Goal: Information Seeking & Learning: Learn about a topic

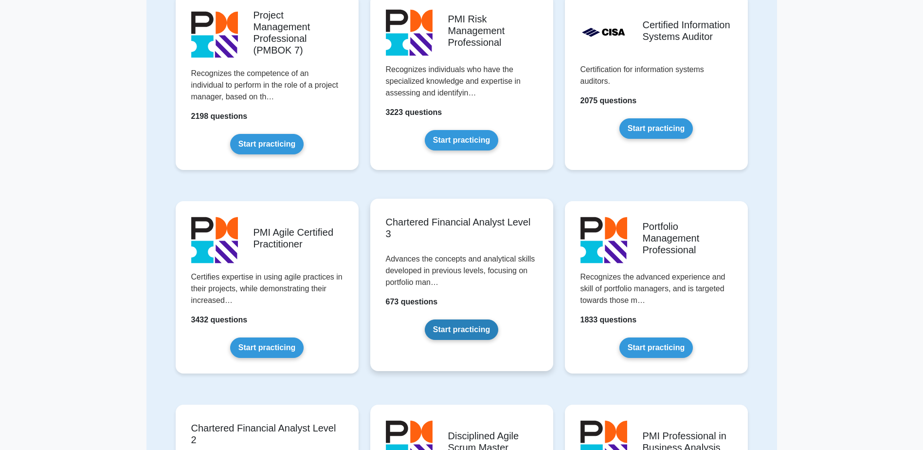
scroll to position [730, 0]
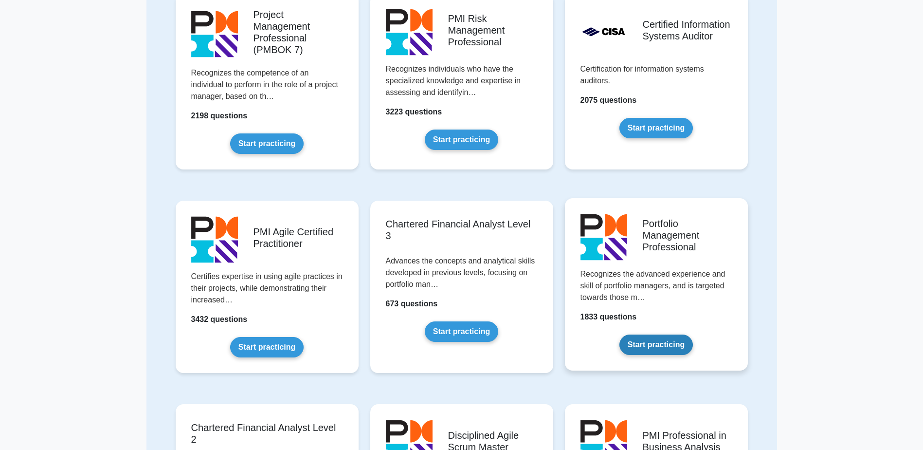
click at [647, 338] on link "Start practicing" at bounding box center [657, 344] width 74 height 20
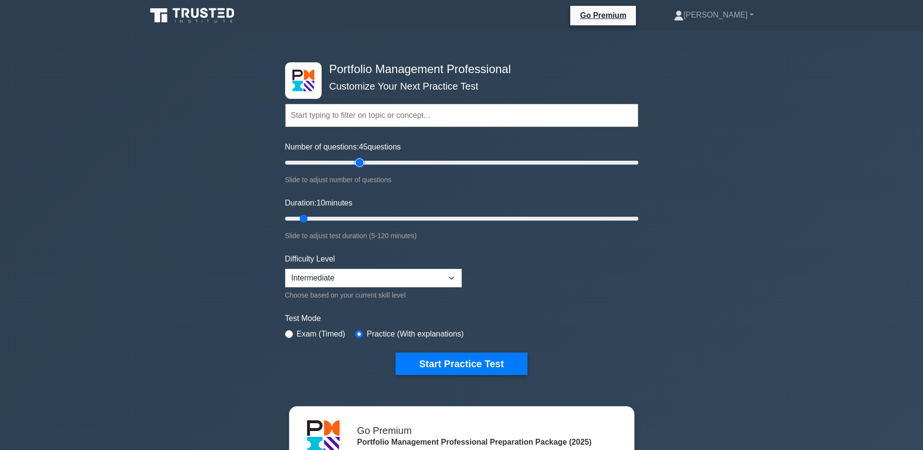
click at [358, 160] on input "Number of questions: 45 questions" at bounding box center [461, 163] width 353 height 12
type input "25"
click at [323, 161] on input "Number of questions: 25 questions" at bounding box center [461, 163] width 353 height 12
click at [332, 217] on input "Duration: 10 minutes" at bounding box center [461, 219] width 353 height 12
click at [351, 218] on input "Duration: 20 minutes" at bounding box center [461, 219] width 353 height 12
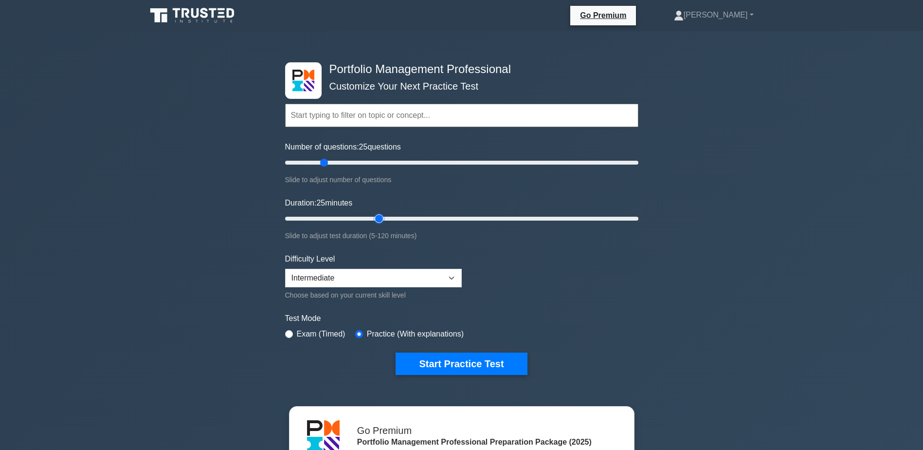
click at [382, 216] on input "Duration: 25 minutes" at bounding box center [461, 219] width 353 height 12
type input "30"
click at [358, 218] on input "Duration: 35 minutes" at bounding box center [461, 219] width 353 height 12
click at [468, 364] on button "Start Practice Test" at bounding box center [461, 363] width 131 height 22
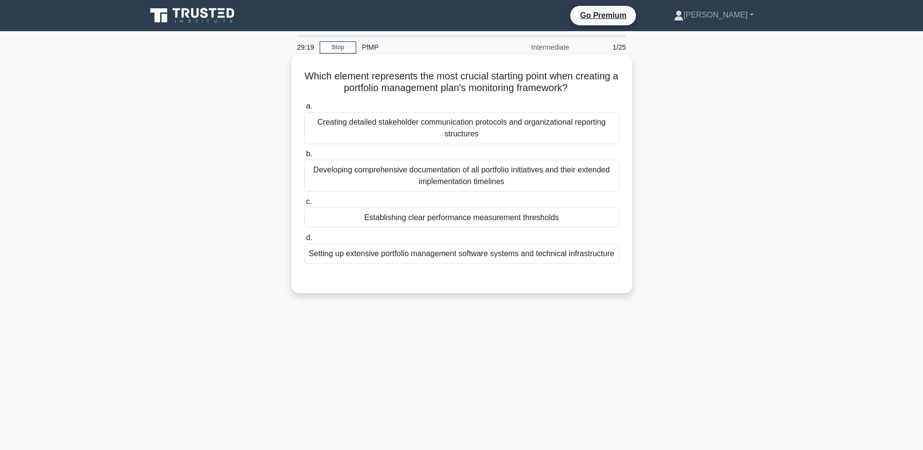
click at [533, 216] on div "Establishing clear performance measurement thresholds" at bounding box center [461, 217] width 315 height 20
click at [304, 205] on input "c. Establishing clear performance measurement thresholds" at bounding box center [304, 202] width 0 height 6
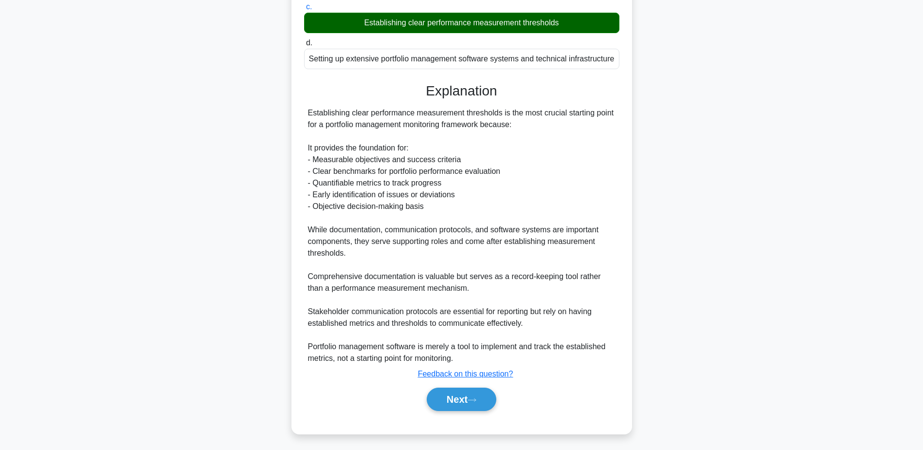
scroll to position [198, 0]
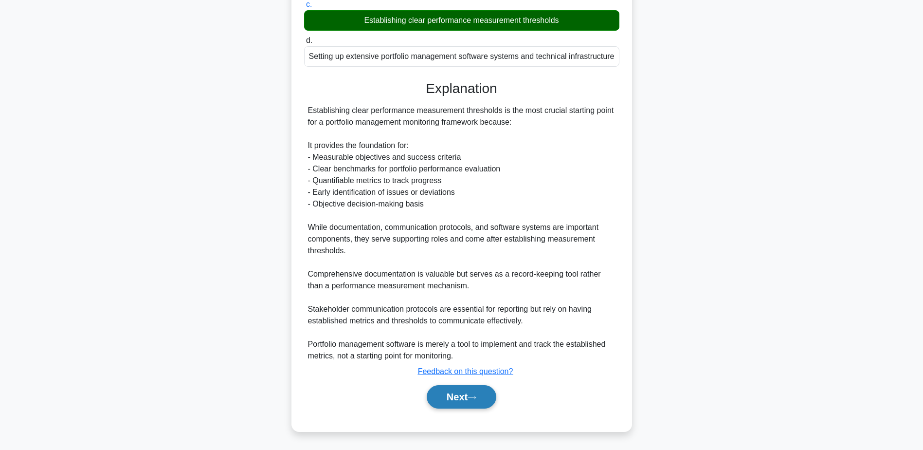
click at [466, 395] on button "Next" at bounding box center [462, 396] width 70 height 23
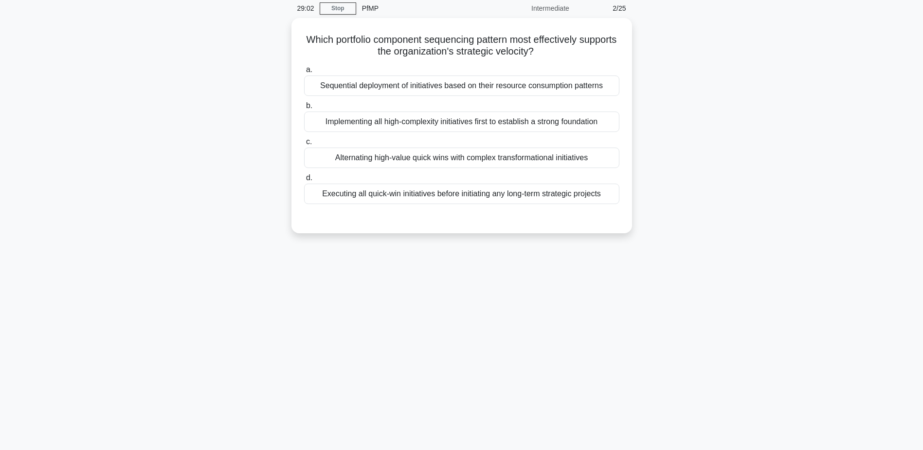
scroll to position [0, 0]
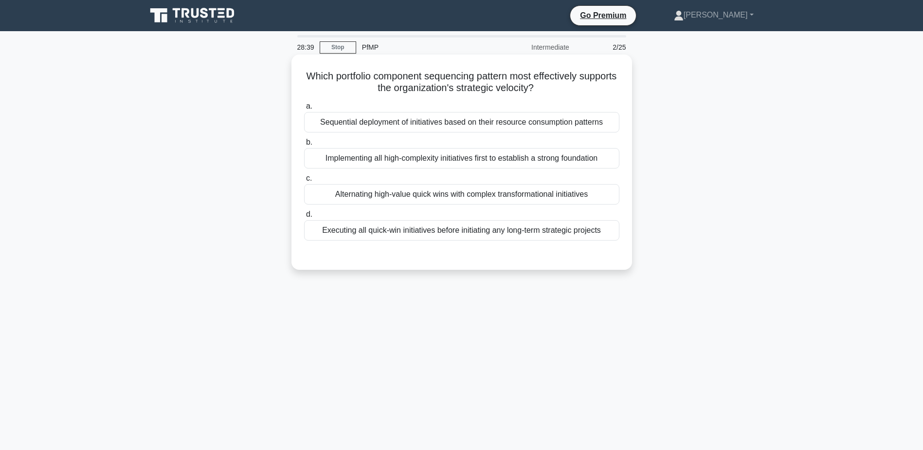
click at [528, 197] on div "Alternating high-value quick wins with complex transformational initiatives" at bounding box center [461, 194] width 315 height 20
click at [304, 182] on input "c. Alternating high-value quick wins with complex transformational initiatives" at bounding box center [304, 178] width 0 height 6
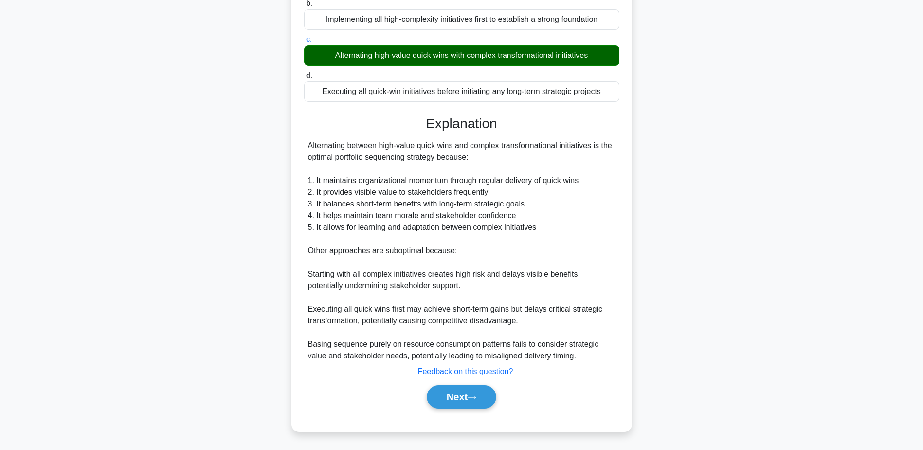
scroll to position [139, 0]
click at [455, 402] on button "Next" at bounding box center [462, 396] width 70 height 23
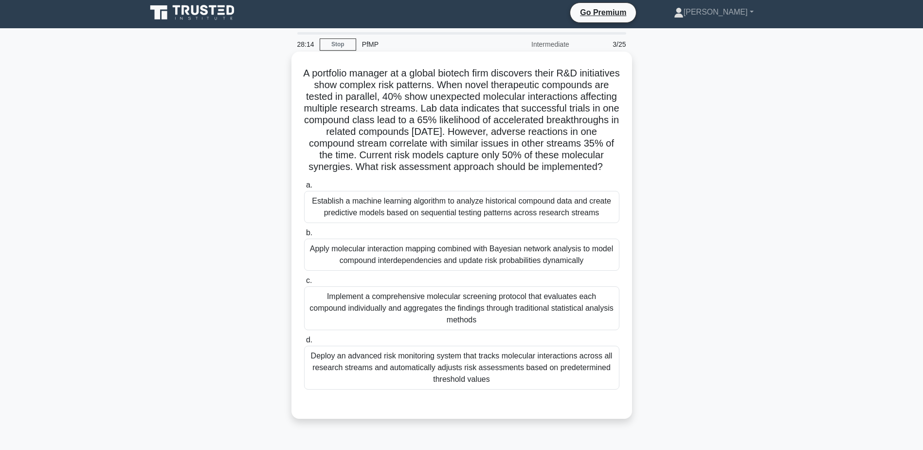
scroll to position [0, 0]
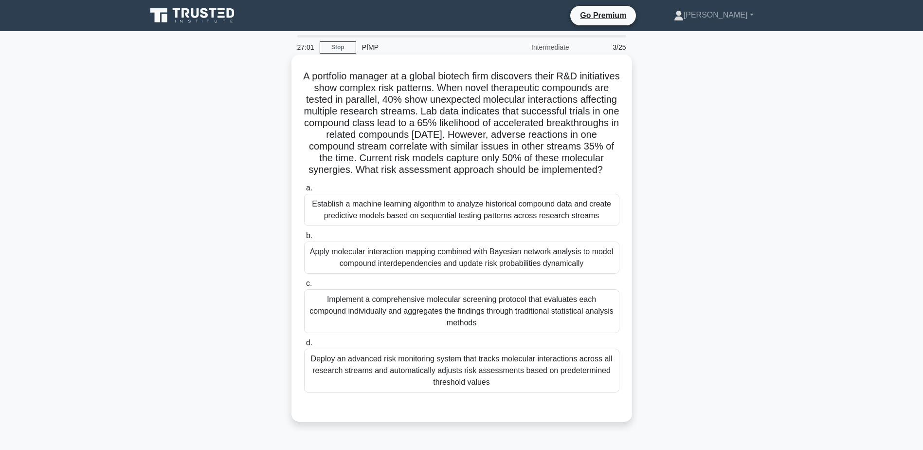
click at [607, 271] on div "Apply molecular interaction mapping combined with Bayesian network analysis to …" at bounding box center [461, 257] width 315 height 32
click at [304, 239] on input "b. Apply molecular interaction mapping combined with Bayesian network analysis …" at bounding box center [304, 236] width 0 height 6
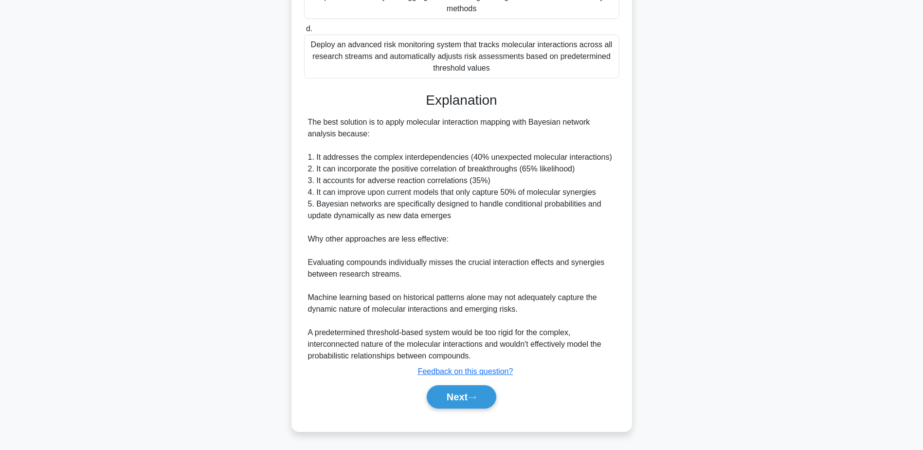
scroll to position [326, 0]
click at [481, 401] on button "Next" at bounding box center [462, 396] width 70 height 23
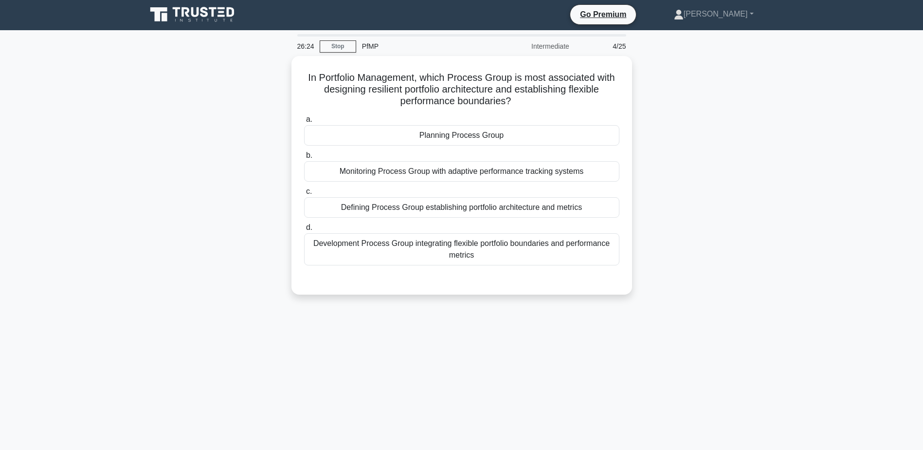
scroll to position [0, 0]
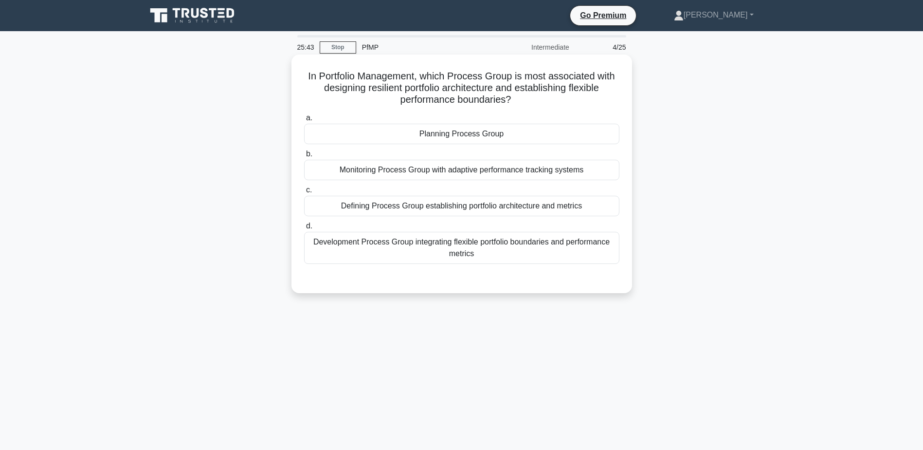
click at [603, 209] on div "Defining Process Group establishing portfolio architecture and metrics" at bounding box center [461, 206] width 315 height 20
click at [304, 193] on input "c. Defining Process Group establishing portfolio architecture and metrics" at bounding box center [304, 190] width 0 height 6
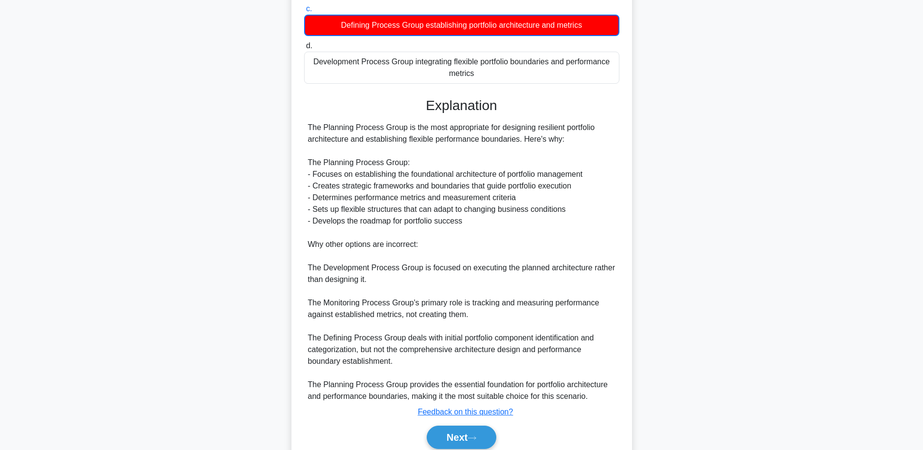
scroll to position [222, 0]
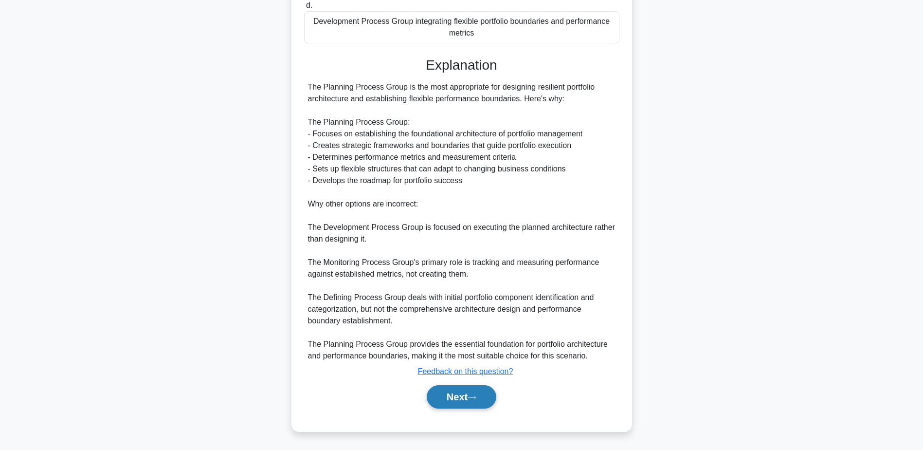
click at [475, 394] on button "Next" at bounding box center [462, 396] width 70 height 23
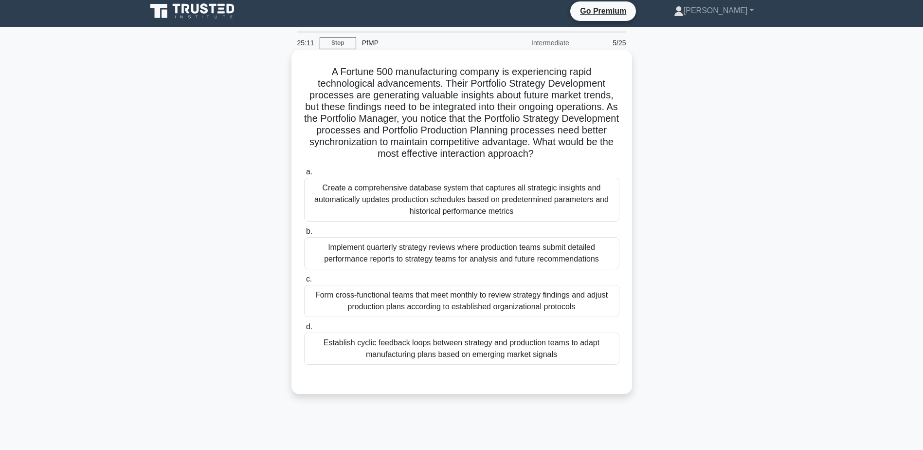
scroll to position [0, 0]
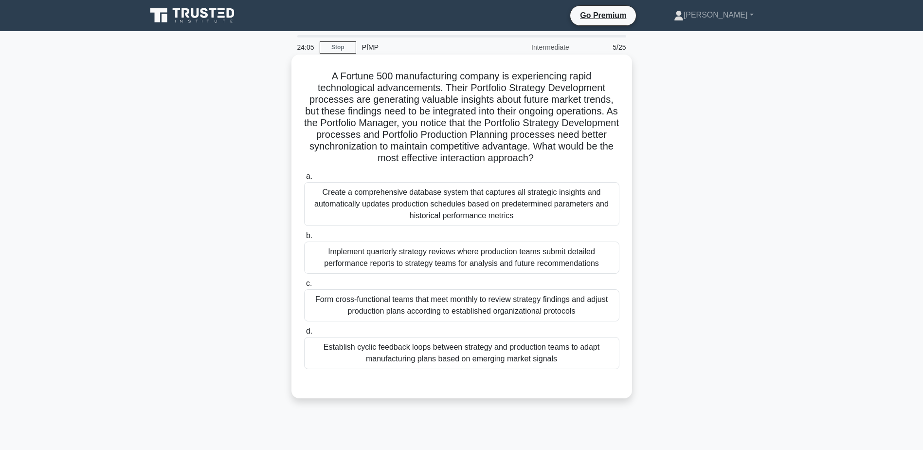
click at [516, 360] on div "Establish cyclic feedback loops between strategy and production teams to adapt …" at bounding box center [461, 353] width 315 height 32
click at [304, 334] on input "d. Establish cyclic feedback loops between strategy and production teams to ada…" at bounding box center [304, 331] width 0 height 6
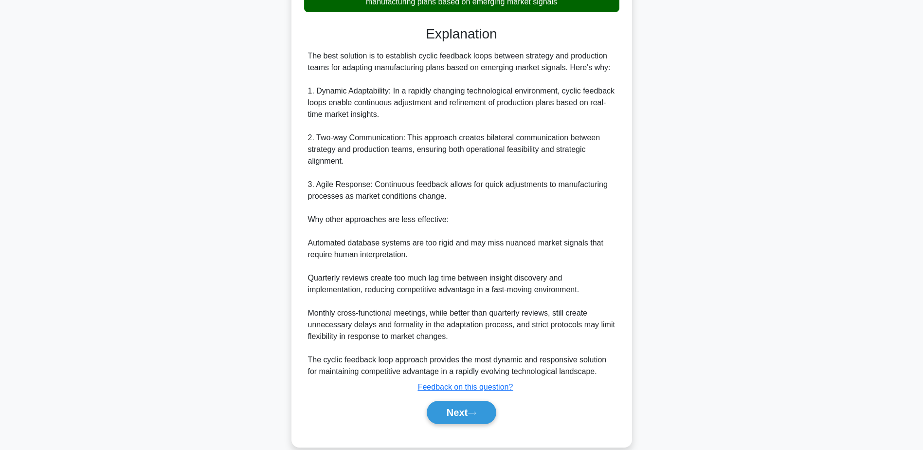
scroll to position [373, 0]
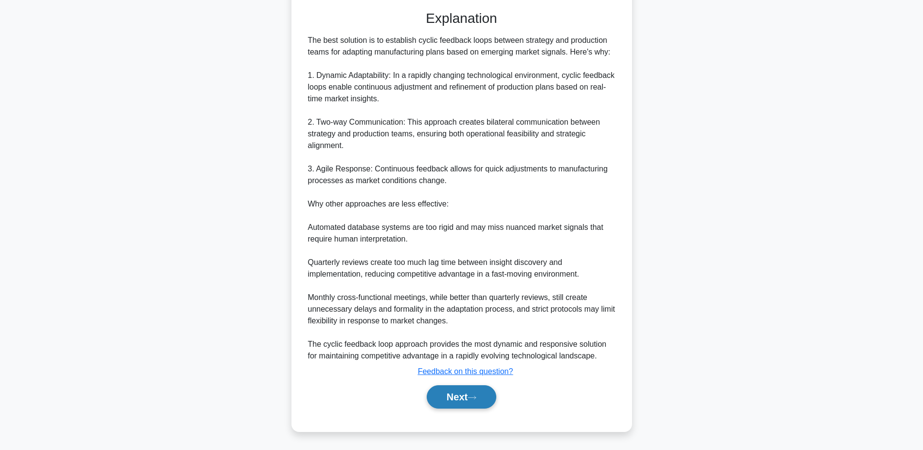
click at [482, 403] on button "Next" at bounding box center [462, 396] width 70 height 23
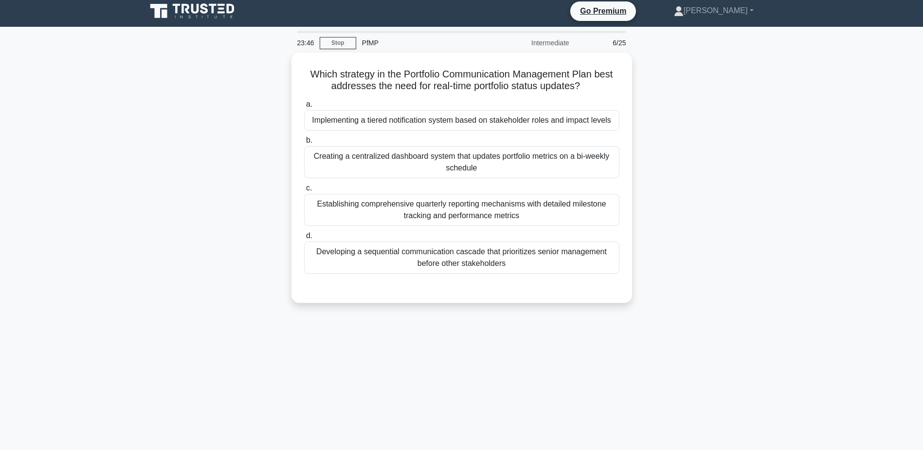
scroll to position [0, 0]
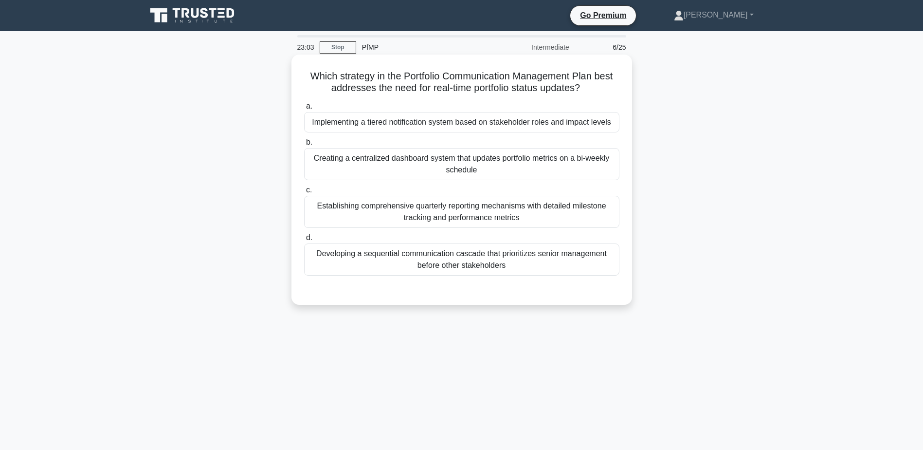
click at [570, 127] on div "Implementing a tiered notification system based on stakeholder roles and impact…" at bounding box center [461, 122] width 315 height 20
click at [304, 110] on input "a. Implementing a tiered notification system based on stakeholder roles and imp…" at bounding box center [304, 106] width 0 height 6
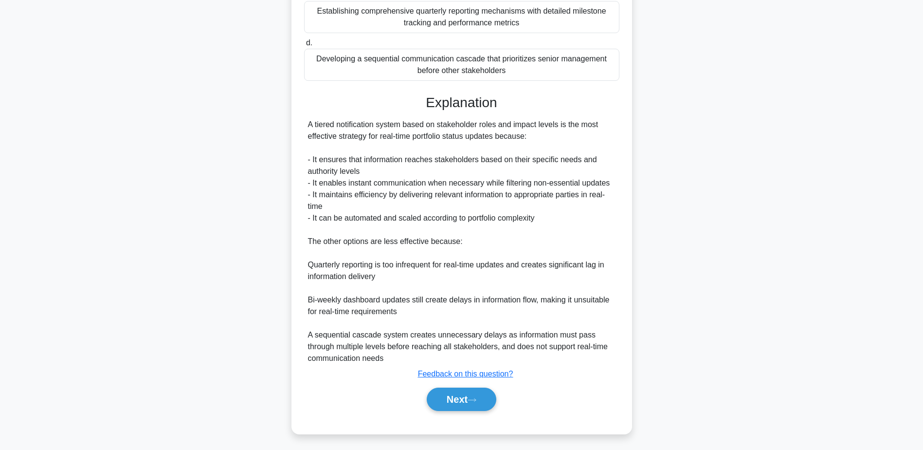
scroll to position [209, 0]
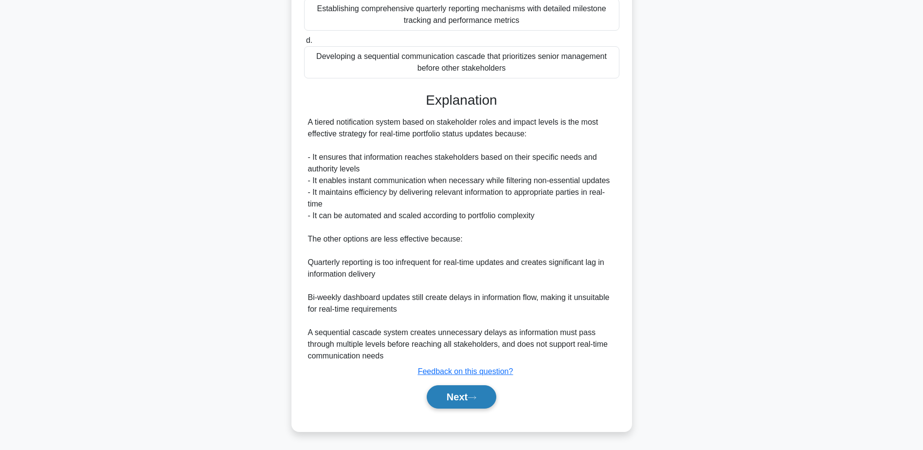
click at [447, 400] on button "Next" at bounding box center [462, 396] width 70 height 23
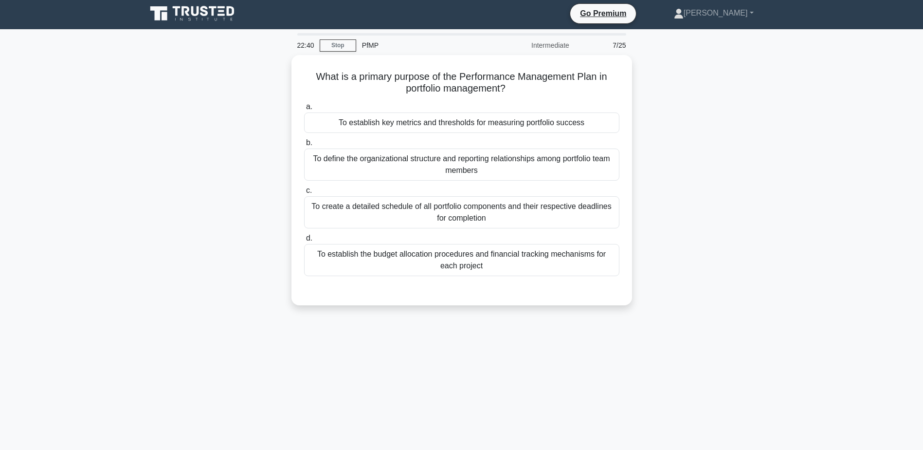
scroll to position [0, 0]
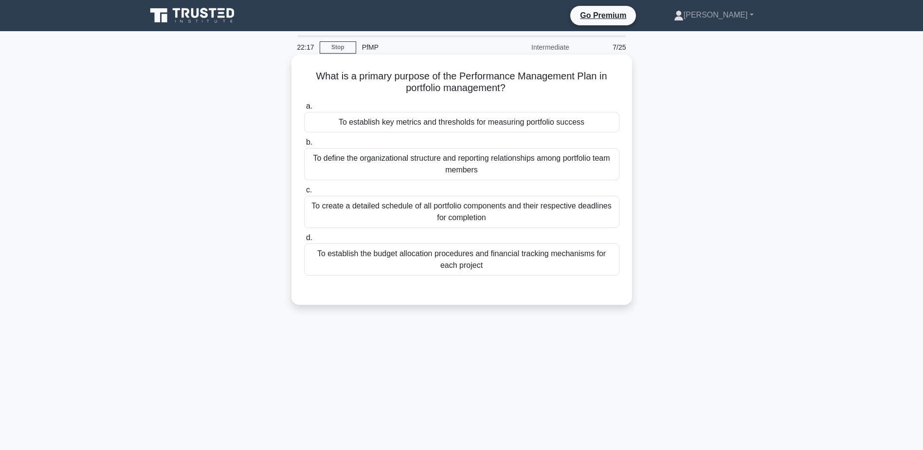
click at [479, 127] on div "To establish key metrics and thresholds for measuring portfolio success" at bounding box center [461, 122] width 315 height 20
click at [304, 110] on input "a. To establish key metrics and thresholds for measuring portfolio success" at bounding box center [304, 106] width 0 height 6
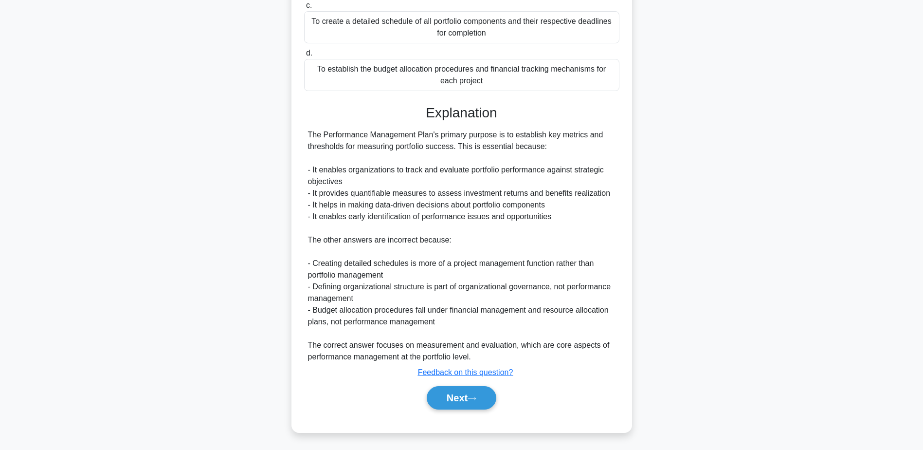
scroll to position [186, 0]
click at [470, 400] on button "Next" at bounding box center [462, 396] width 70 height 23
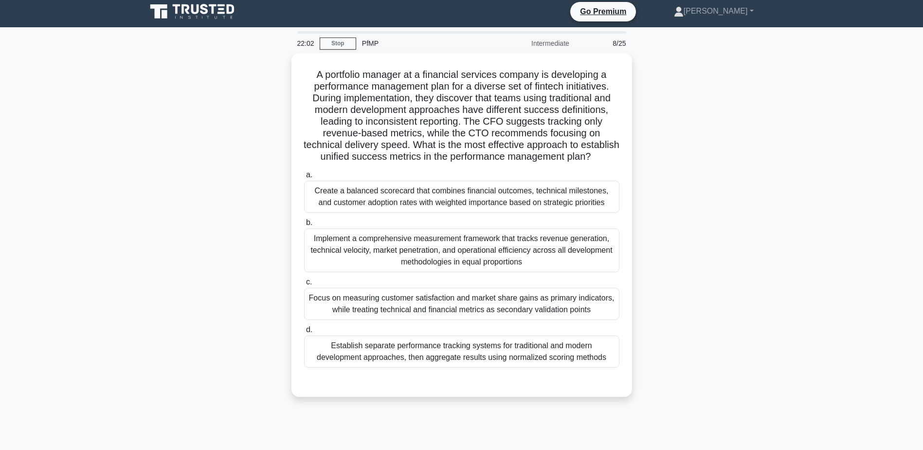
scroll to position [0, 0]
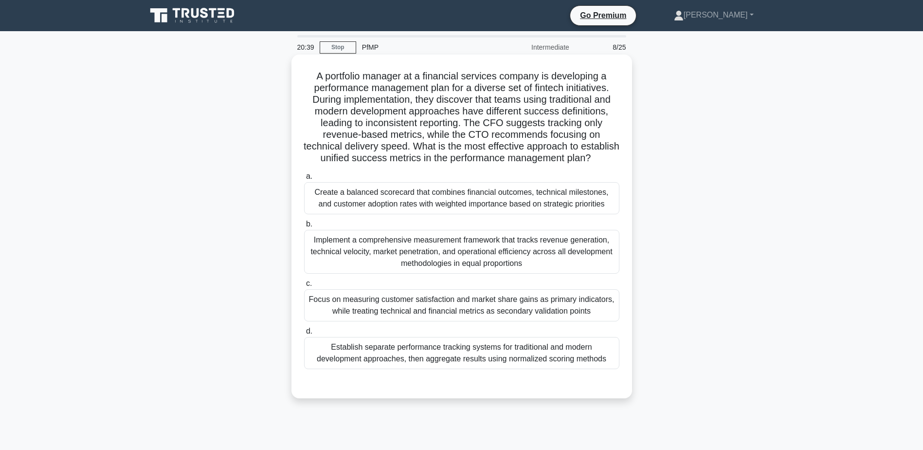
click at [570, 214] on div "Create a balanced scorecard that combines financial outcomes, technical milesto…" at bounding box center [461, 198] width 315 height 32
click at [304, 180] on input "a. Create a balanced scorecard that combines financial outcomes, technical mile…" at bounding box center [304, 176] width 0 height 6
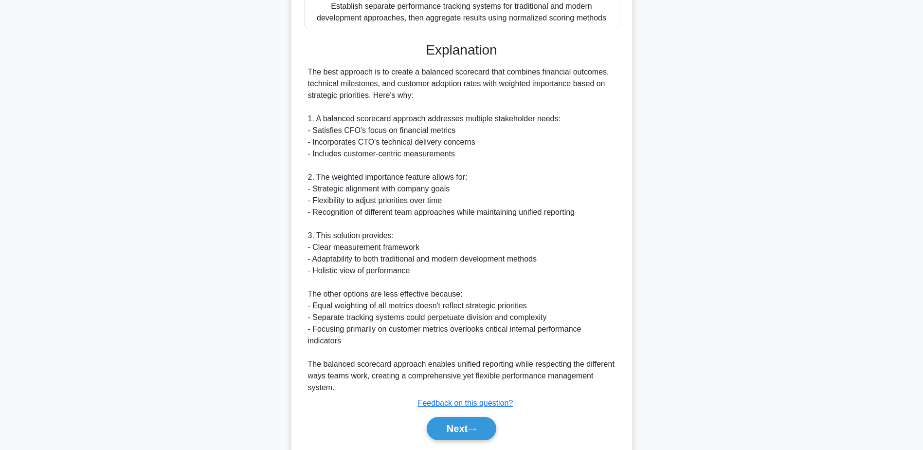
scroll to position [385, 0]
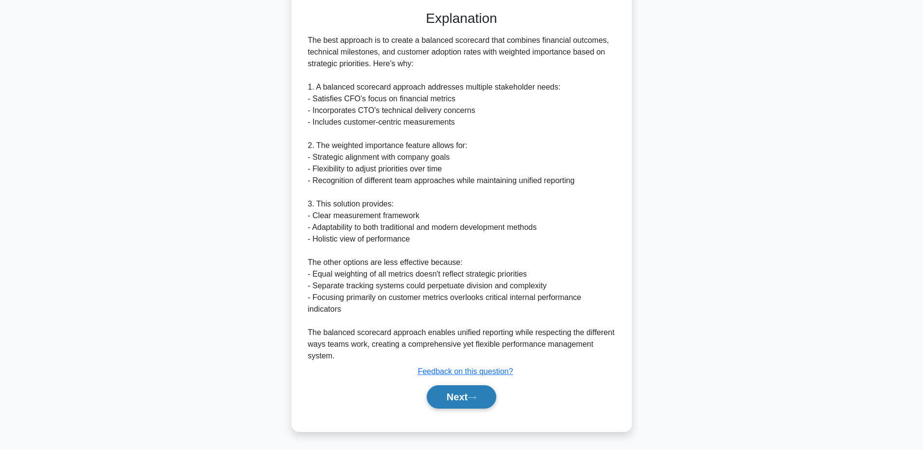
click at [454, 394] on button "Next" at bounding box center [462, 396] width 70 height 23
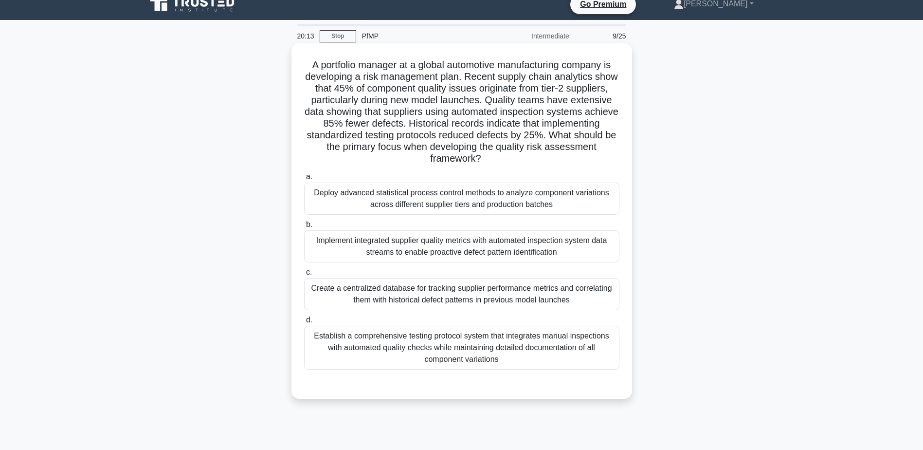
scroll to position [0, 0]
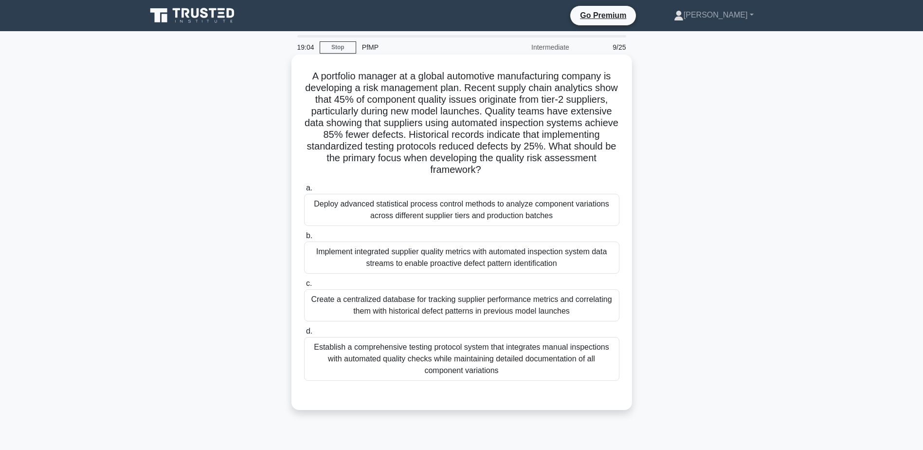
click at [403, 255] on div "Implement integrated supplier quality metrics with automated inspection system …" at bounding box center [461, 257] width 315 height 32
click at [304, 239] on input "b. Implement integrated supplier quality metrics with automated inspection syst…" at bounding box center [304, 236] width 0 height 6
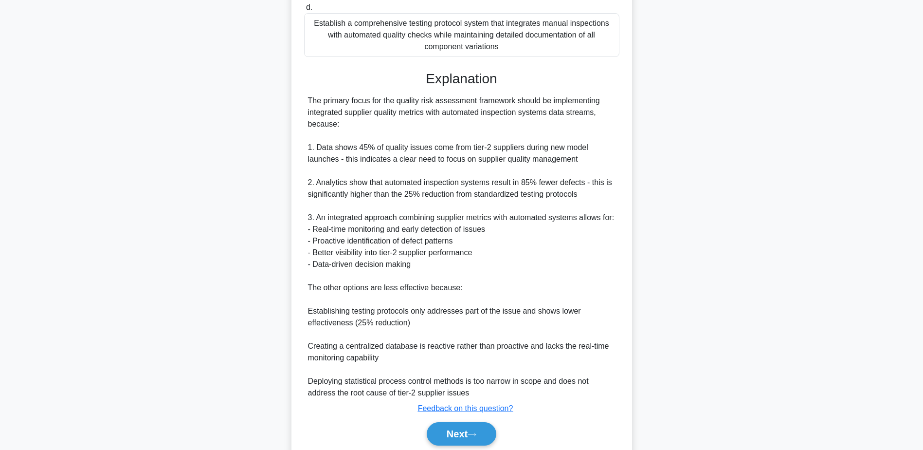
scroll to position [341, 0]
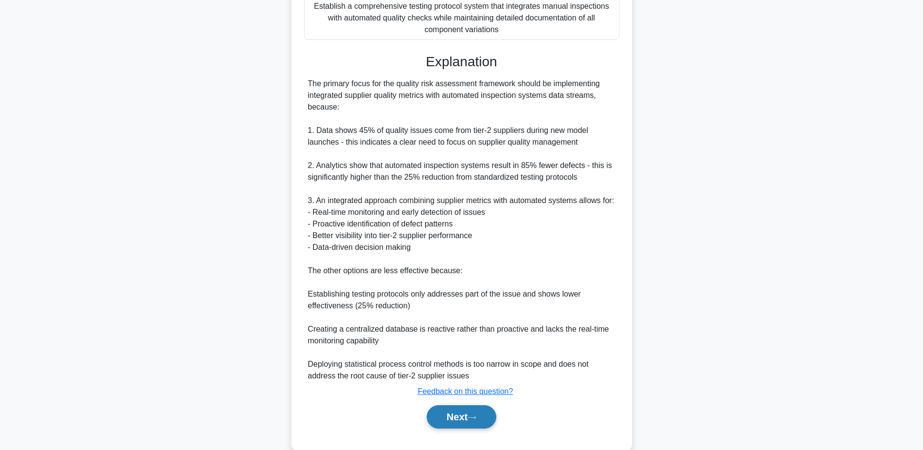
click at [459, 421] on button "Next" at bounding box center [462, 416] width 70 height 23
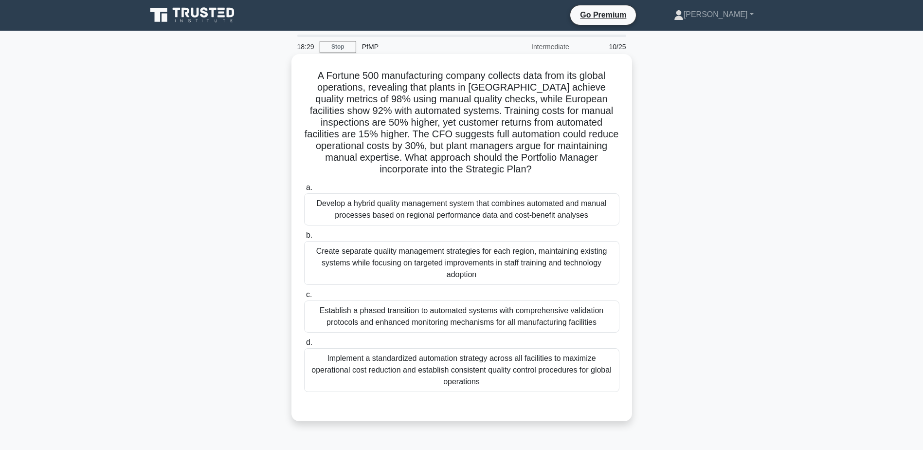
scroll to position [0, 0]
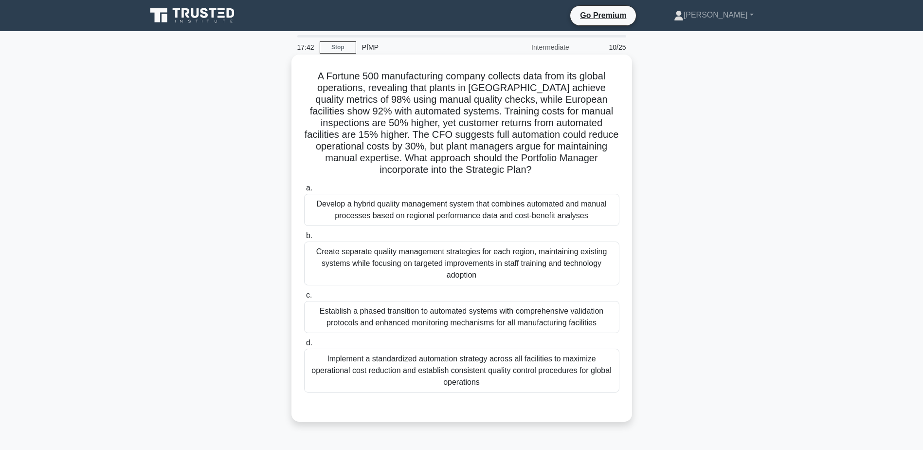
click at [605, 322] on div "Establish a phased transition to automated systems with comprehensive validatio…" at bounding box center [461, 317] width 315 height 32
click at [304, 298] on input "c. Establish a phased transition to automated systems with comprehensive valida…" at bounding box center [304, 295] width 0 height 6
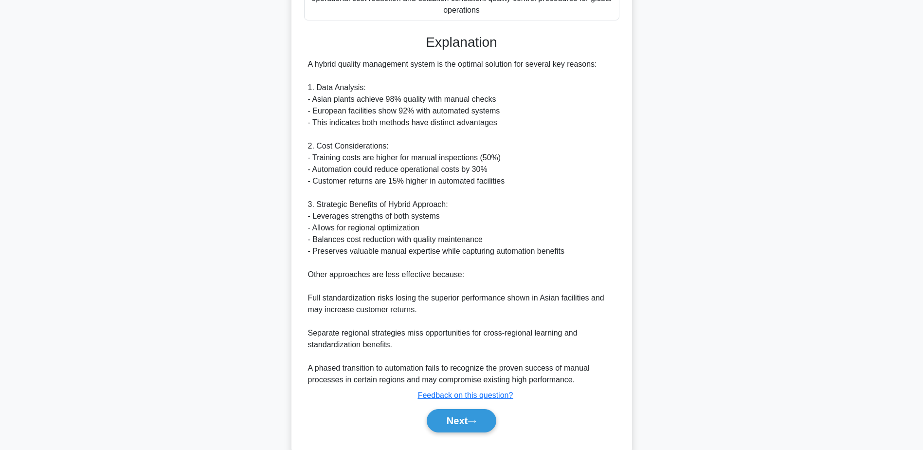
scroll to position [389, 0]
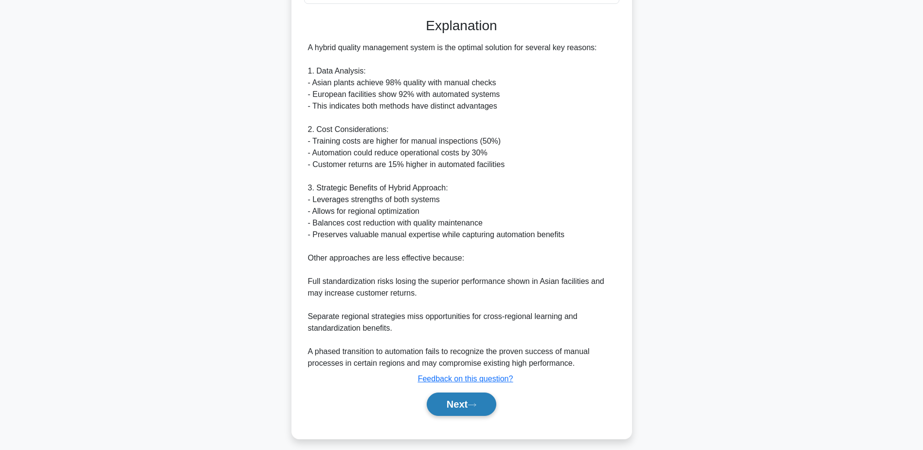
click at [484, 412] on button "Next" at bounding box center [462, 403] width 70 height 23
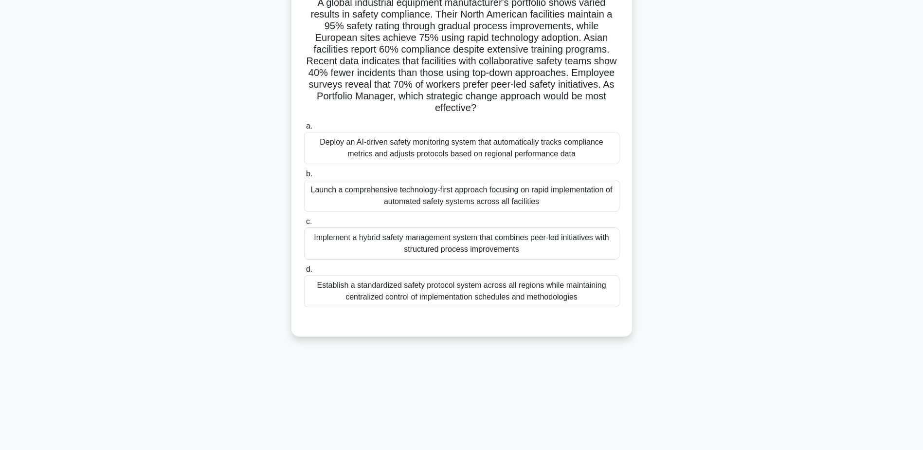
scroll to position [0, 0]
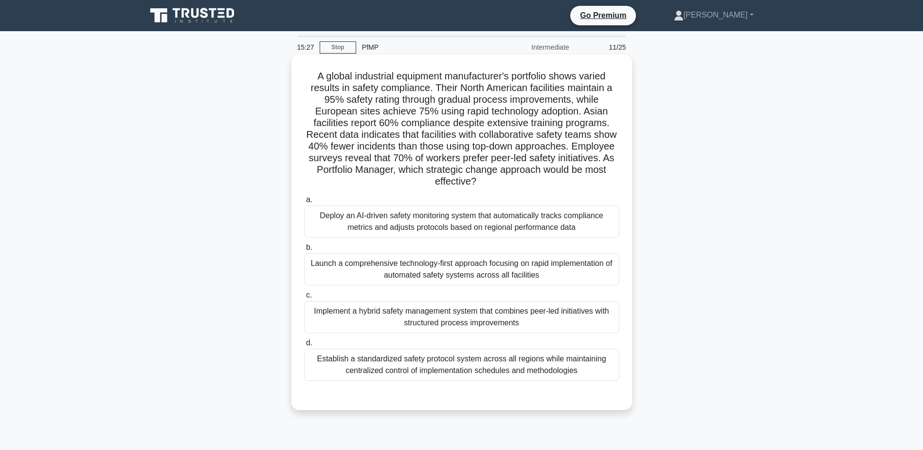
click at [544, 324] on div "Implement a hybrid safety management system that combines peer-led initiatives …" at bounding box center [461, 317] width 315 height 32
click at [304, 298] on input "c. Implement a hybrid safety management system that combines peer-led initiativ…" at bounding box center [304, 295] width 0 height 6
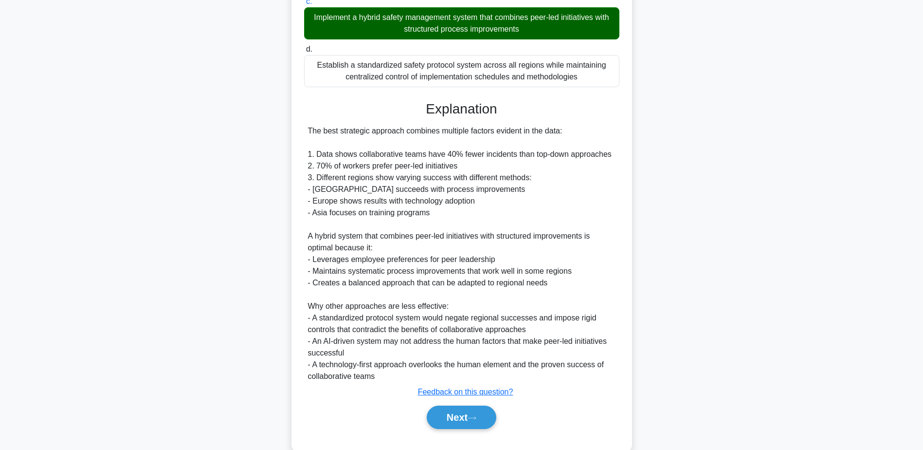
scroll to position [314, 0]
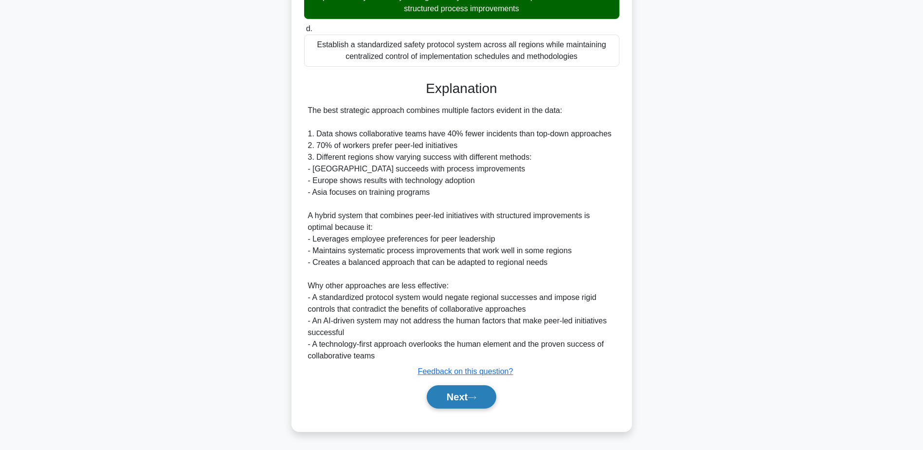
click at [469, 403] on button "Next" at bounding box center [462, 396] width 70 height 23
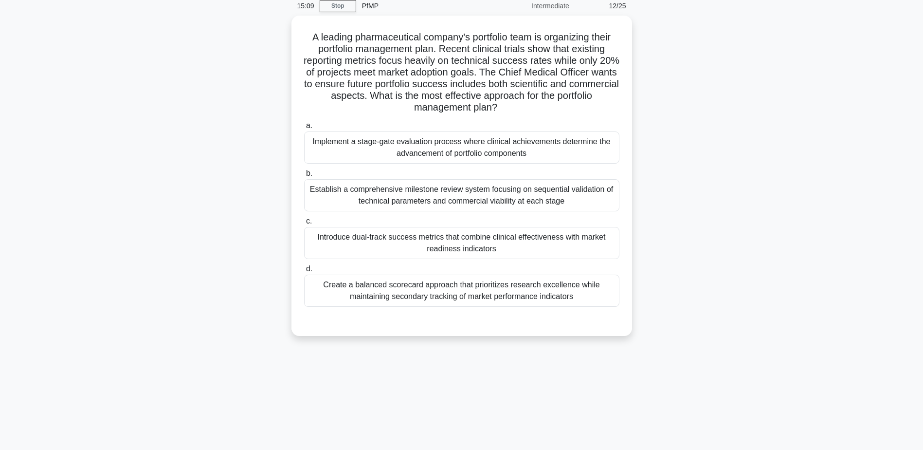
scroll to position [0, 0]
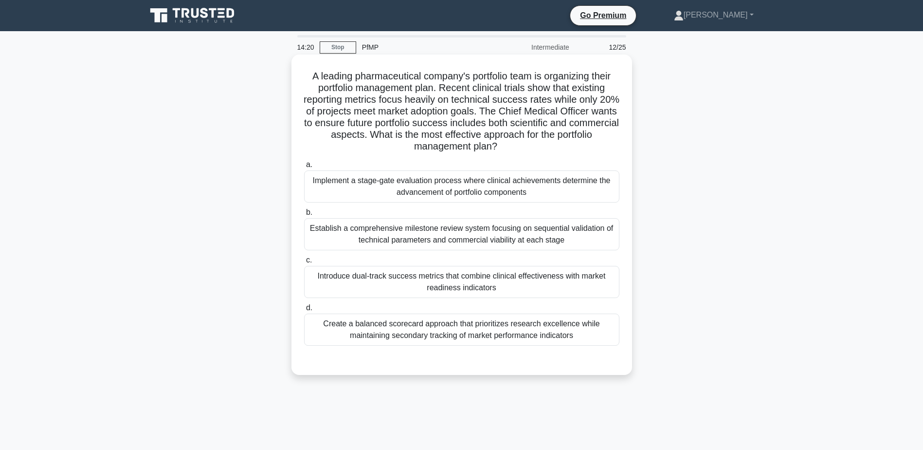
click at [539, 285] on div "Introduce dual-track success metrics that combine clinical effectiveness with m…" at bounding box center [461, 282] width 315 height 32
click at [304, 263] on input "c. Introduce dual-track success metrics that combine clinical effectiveness wit…" at bounding box center [304, 260] width 0 height 6
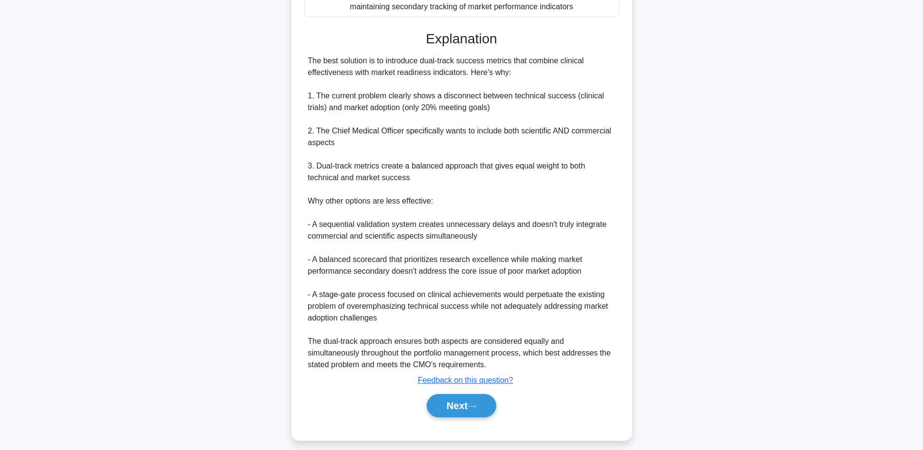
scroll to position [338, 0]
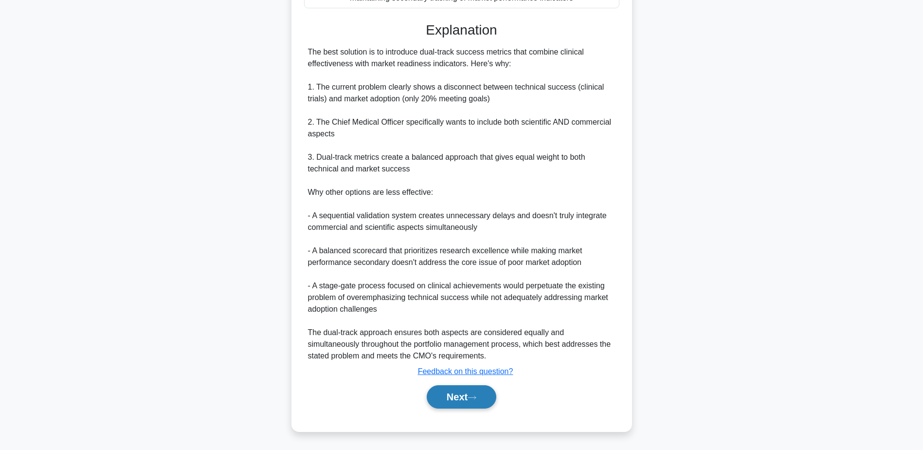
click at [482, 402] on button "Next" at bounding box center [462, 396] width 70 height 23
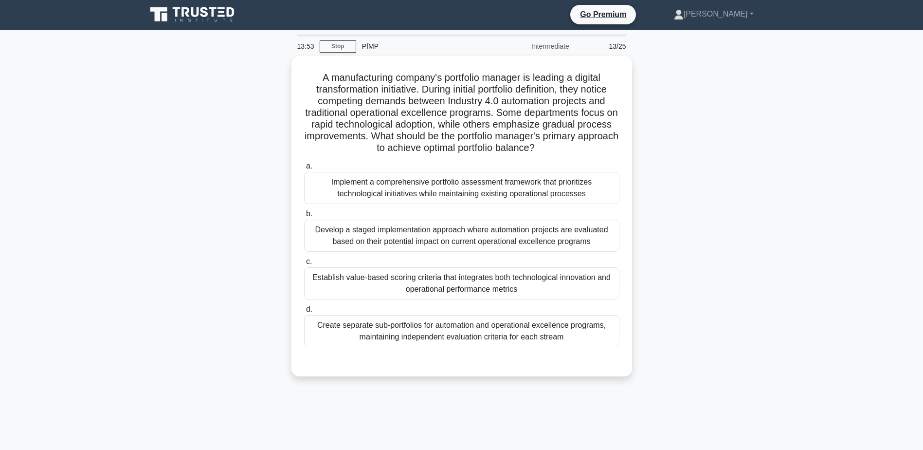
scroll to position [0, 0]
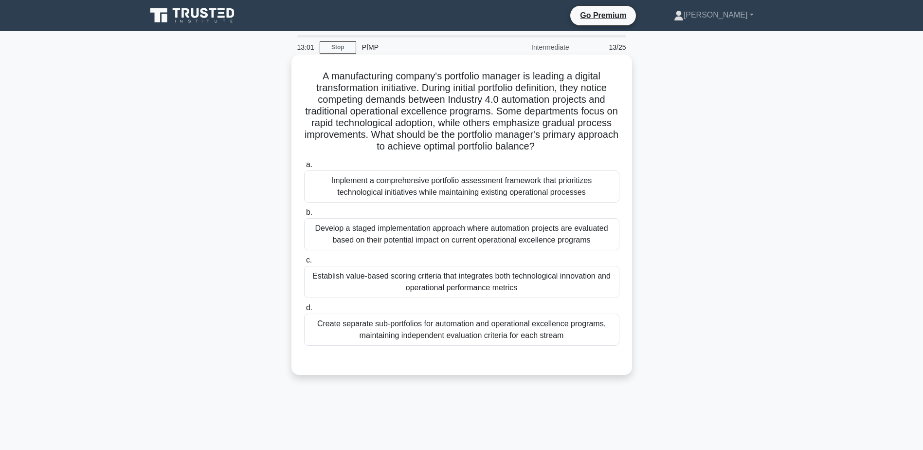
click at [569, 289] on div "Establish value-based scoring criteria that integrates both technological innov…" at bounding box center [461, 282] width 315 height 32
click at [304, 263] on input "c. Establish value-based scoring criteria that integrates both technological in…" at bounding box center [304, 260] width 0 height 6
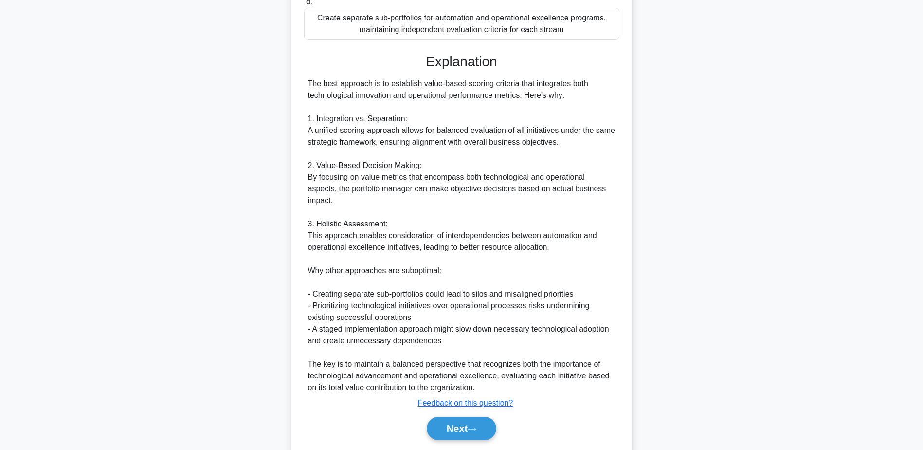
scroll to position [326, 0]
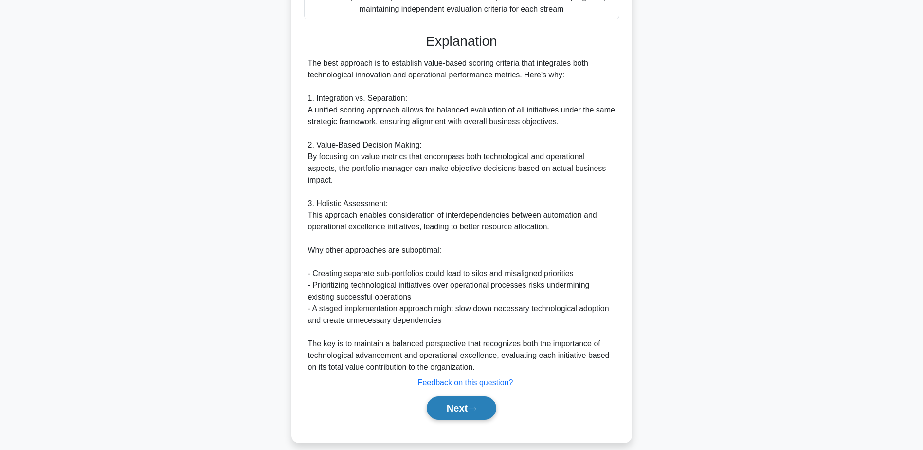
click at [478, 396] on button "Next" at bounding box center [462, 407] width 70 height 23
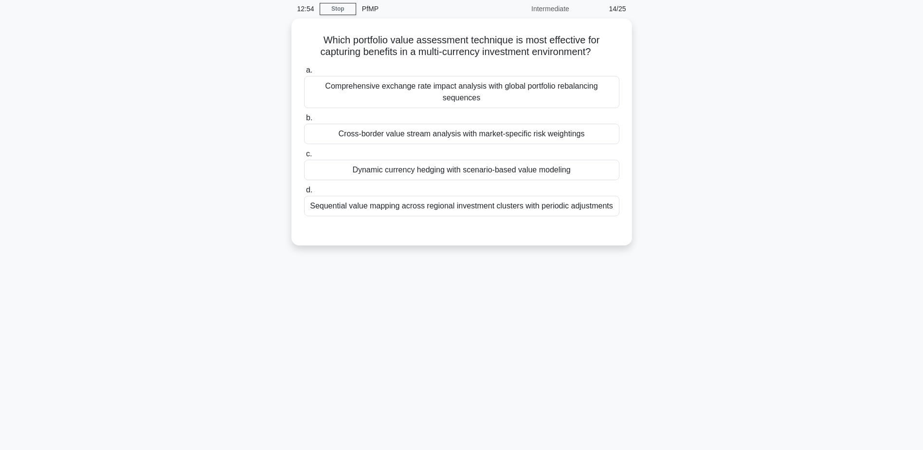
scroll to position [0, 0]
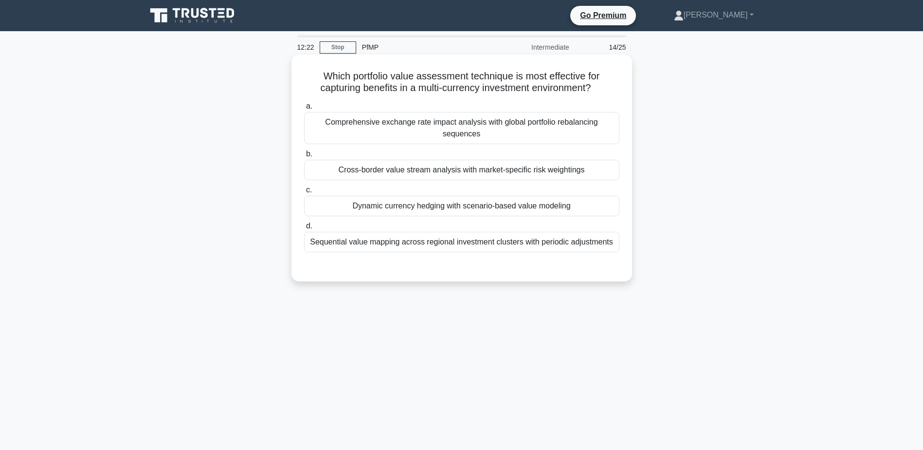
click at [537, 127] on div "Comprehensive exchange rate impact analysis with global portfolio rebalancing s…" at bounding box center [461, 128] width 315 height 32
click at [304, 110] on input "a. Comprehensive exchange rate impact analysis with global portfolio rebalancin…" at bounding box center [304, 106] width 0 height 6
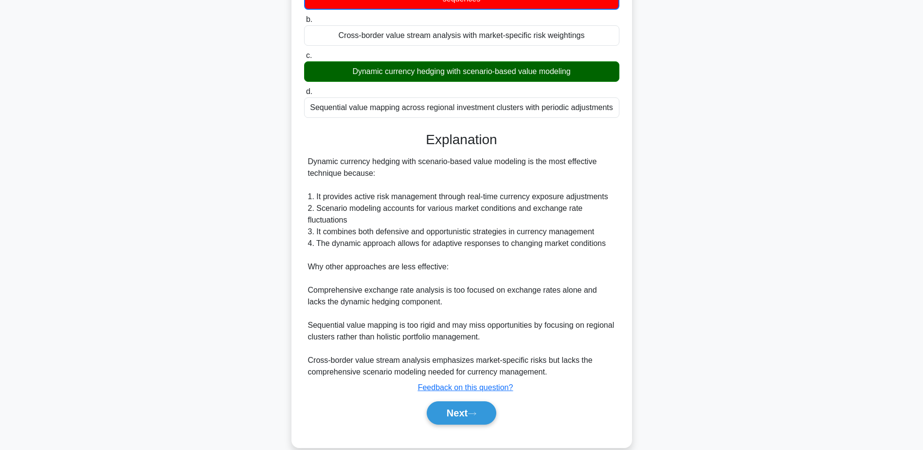
scroll to position [146, 0]
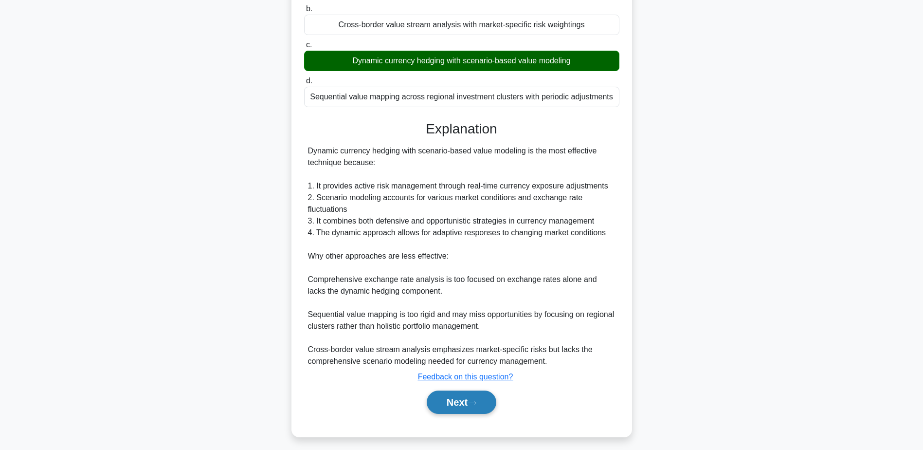
click at [460, 406] on button "Next" at bounding box center [462, 401] width 70 height 23
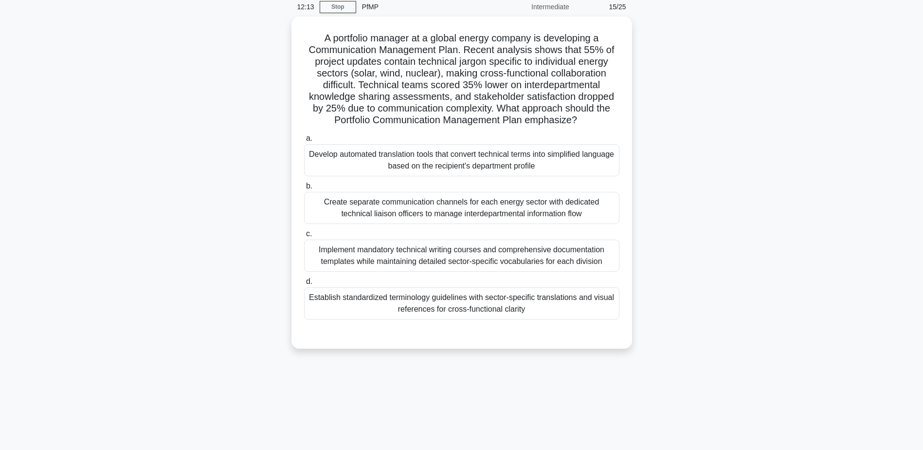
scroll to position [0, 0]
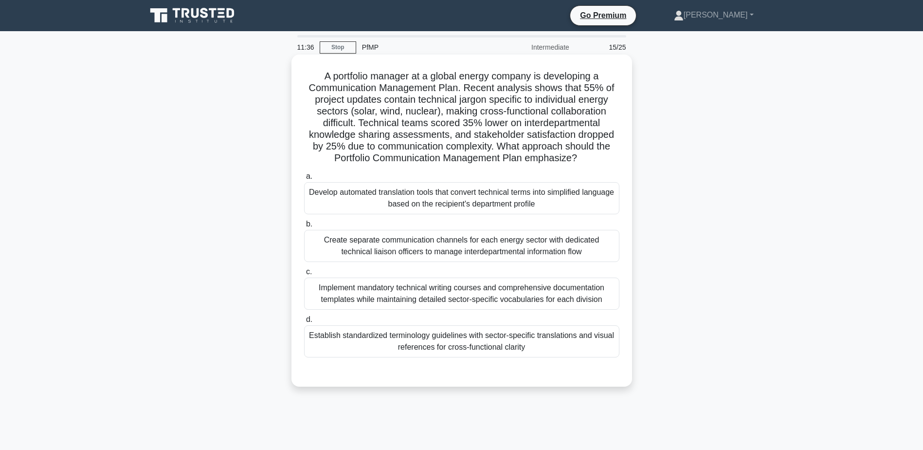
click at [558, 347] on div "Establish standardized terminology guidelines with sector-specific translations…" at bounding box center [461, 341] width 315 height 32
click at [304, 323] on input "d. Establish standardized terminology guidelines with sector-specific translati…" at bounding box center [304, 319] width 0 height 6
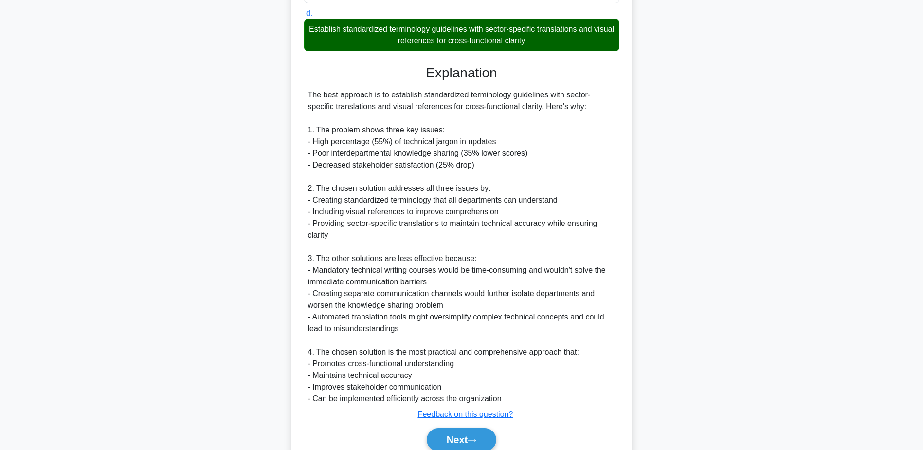
scroll to position [350, 0]
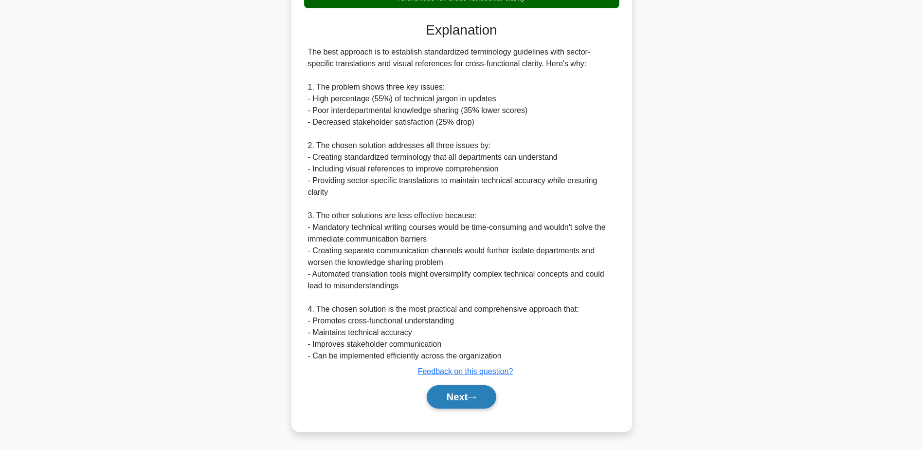
click at [469, 402] on button "Next" at bounding box center [462, 396] width 70 height 23
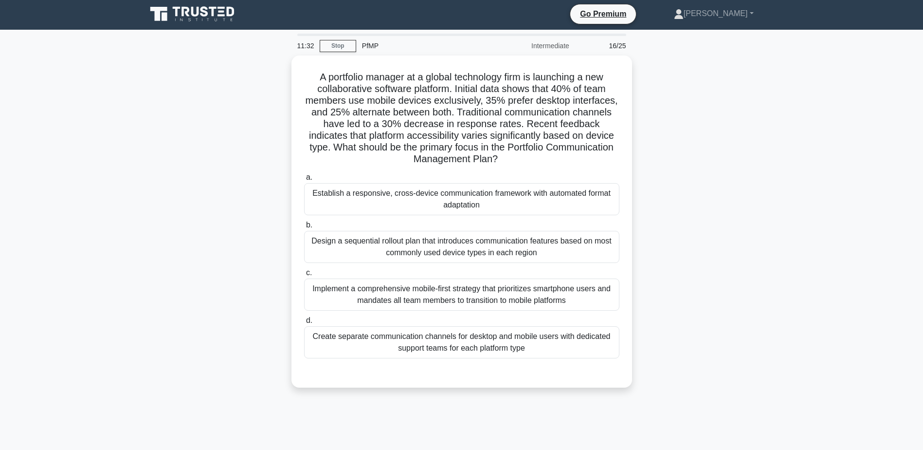
scroll to position [0, 0]
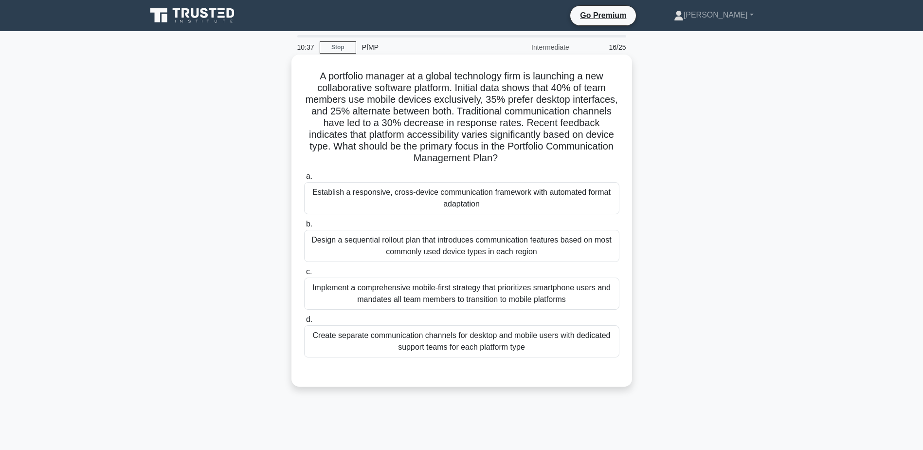
click at [556, 253] on div "Design a sequential rollout plan that introduces communication features based o…" at bounding box center [461, 246] width 315 height 32
click at [304, 227] on input "b. Design a sequential rollout plan that introduces communication features base…" at bounding box center [304, 224] width 0 height 6
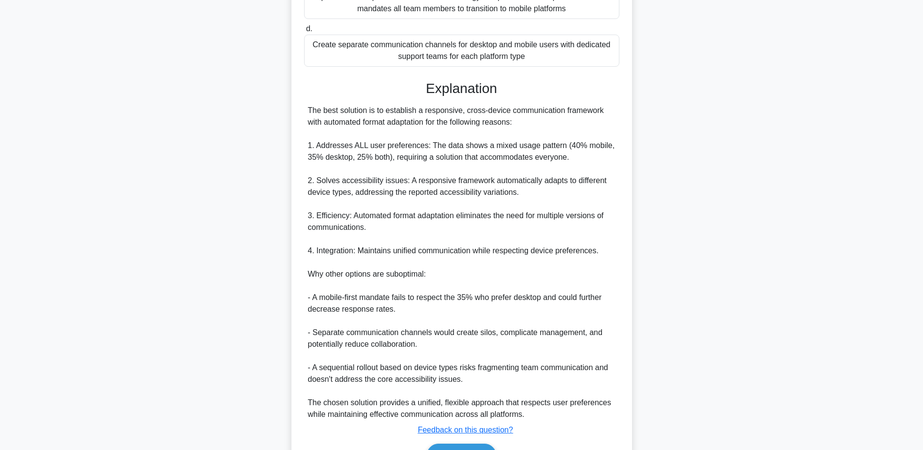
scroll to position [351, 0]
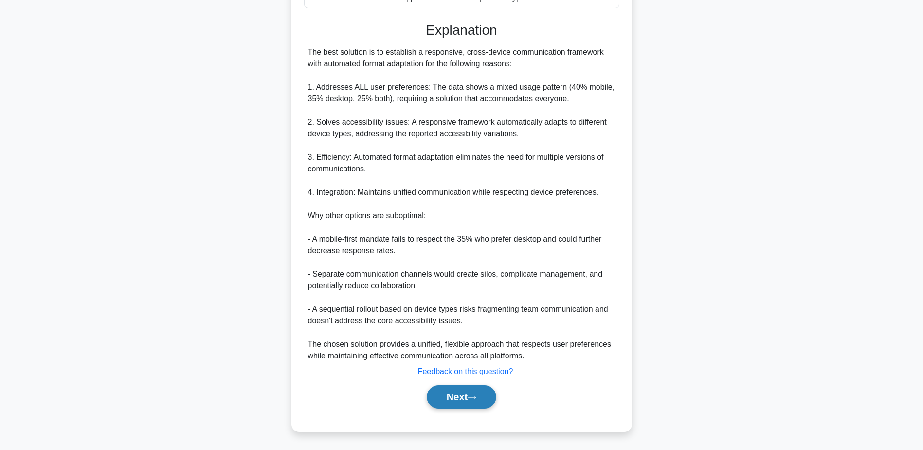
click at [482, 394] on button "Next" at bounding box center [462, 396] width 70 height 23
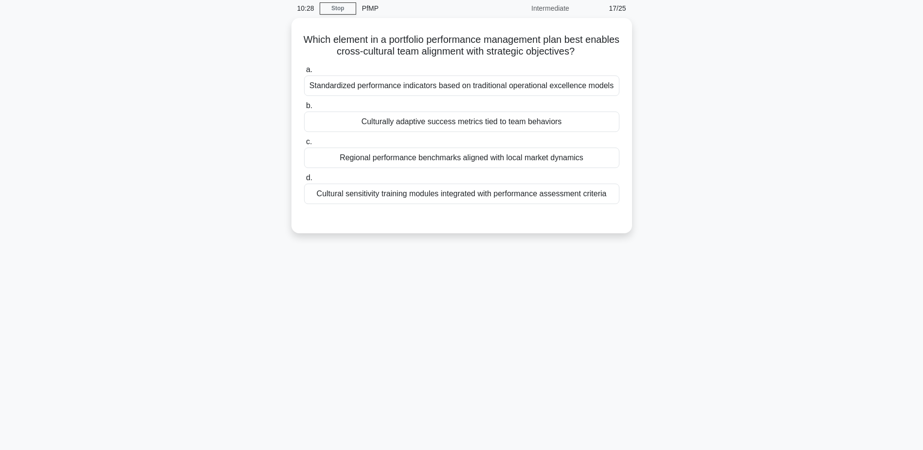
scroll to position [0, 0]
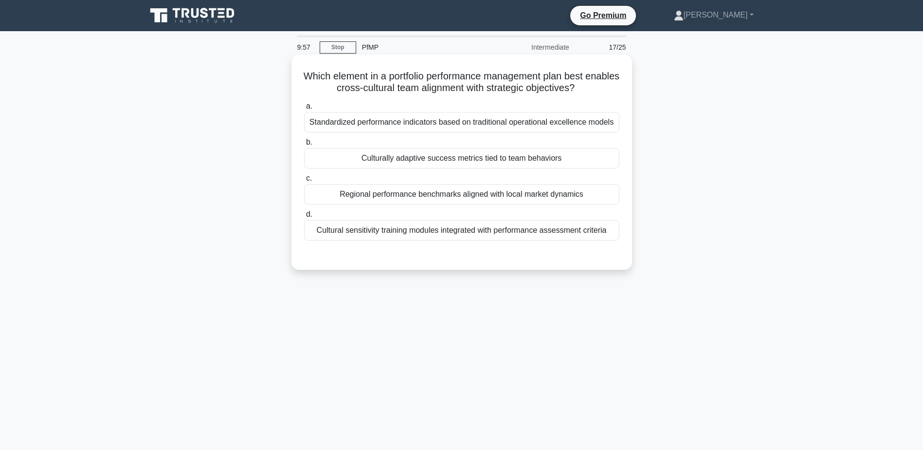
click at [445, 164] on div "Culturally adaptive success metrics tied to team behaviors" at bounding box center [461, 158] width 315 height 20
click at [304, 146] on input "b. Culturally adaptive success metrics tied to team behaviors" at bounding box center [304, 142] width 0 height 6
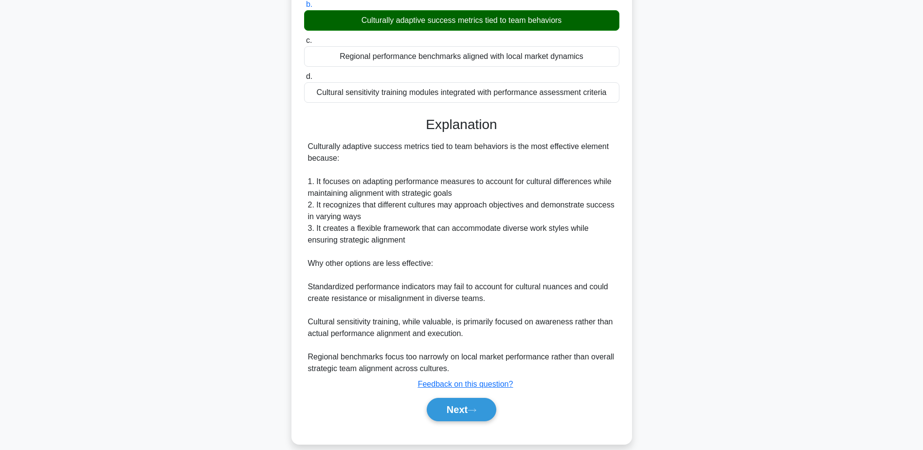
scroll to position [151, 0]
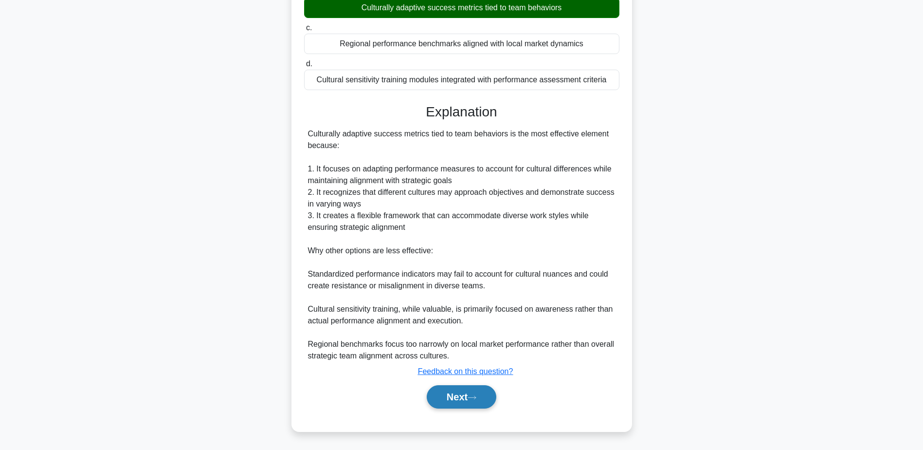
click at [461, 391] on button "Next" at bounding box center [462, 396] width 70 height 23
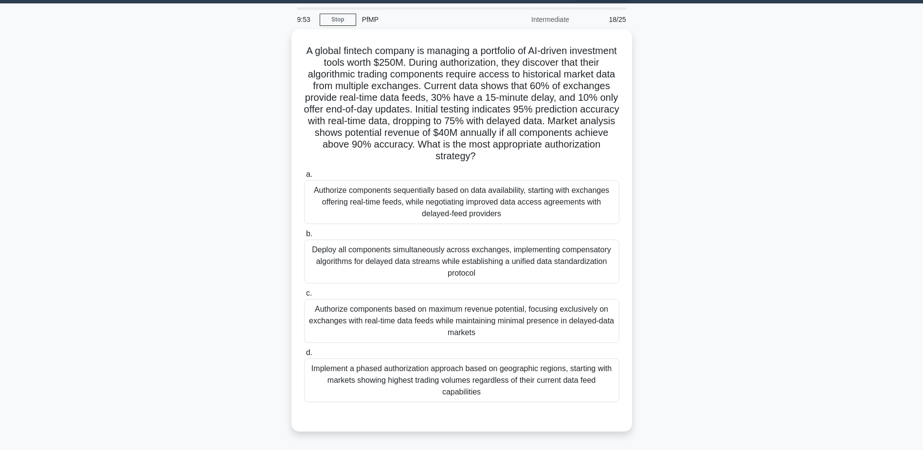
scroll to position [0, 0]
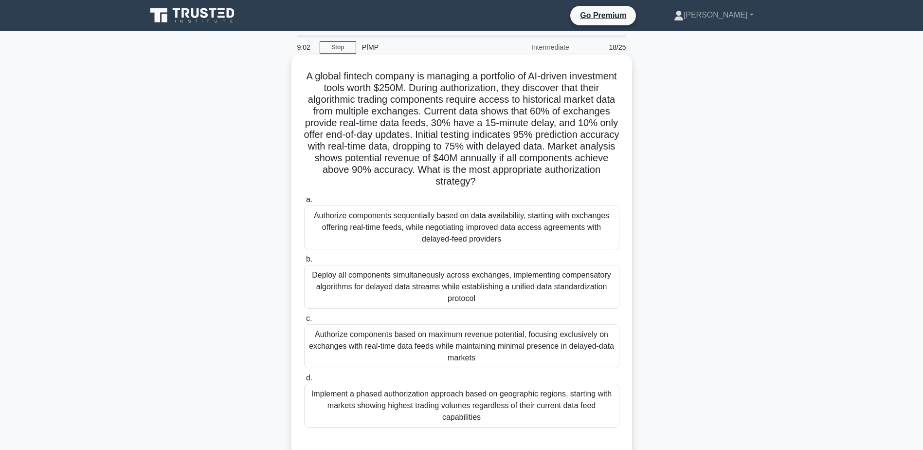
click at [463, 230] on div "Authorize components sequentially based on data availability, starting with exc…" at bounding box center [461, 227] width 315 height 44
click at [304, 203] on input "a. Authorize components sequentially based on data availability, starting with …" at bounding box center [304, 200] width 0 height 6
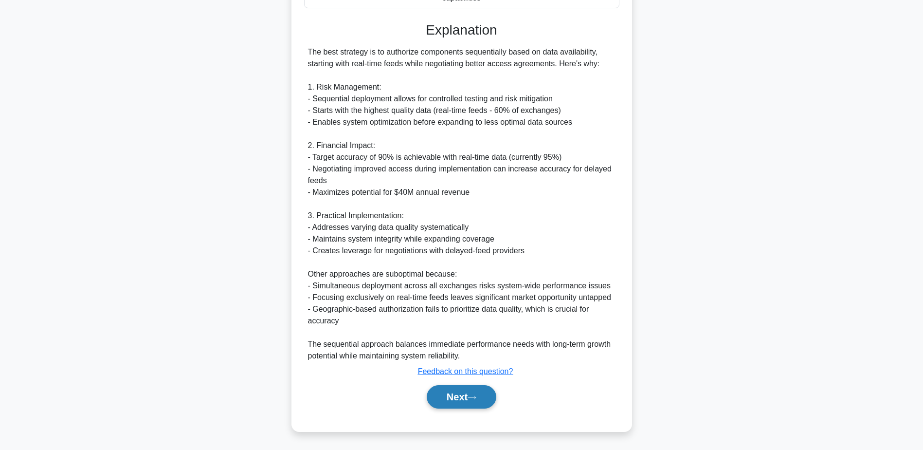
click at [462, 395] on button "Next" at bounding box center [462, 396] width 70 height 23
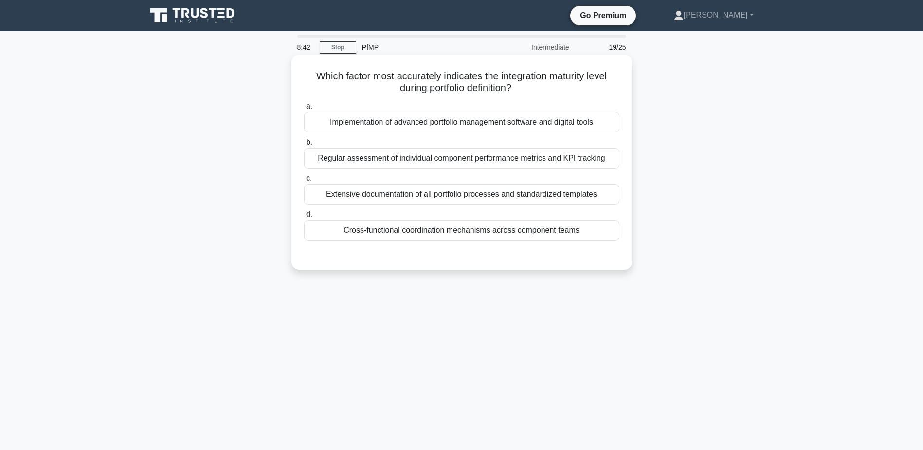
click at [574, 230] on div "Cross-functional coordination mechanisms across component teams" at bounding box center [461, 230] width 315 height 20
click at [304, 218] on input "d. Cross-functional coordination mechanisms across component teams" at bounding box center [304, 214] width 0 height 6
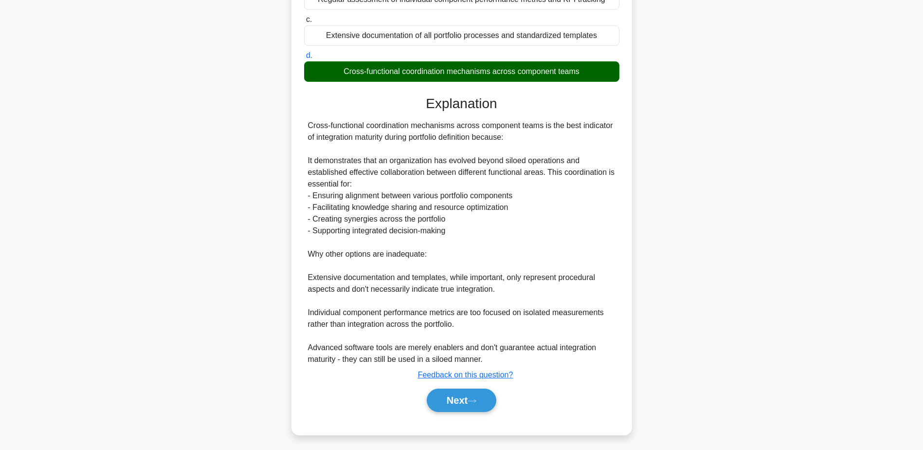
scroll to position [163, 0]
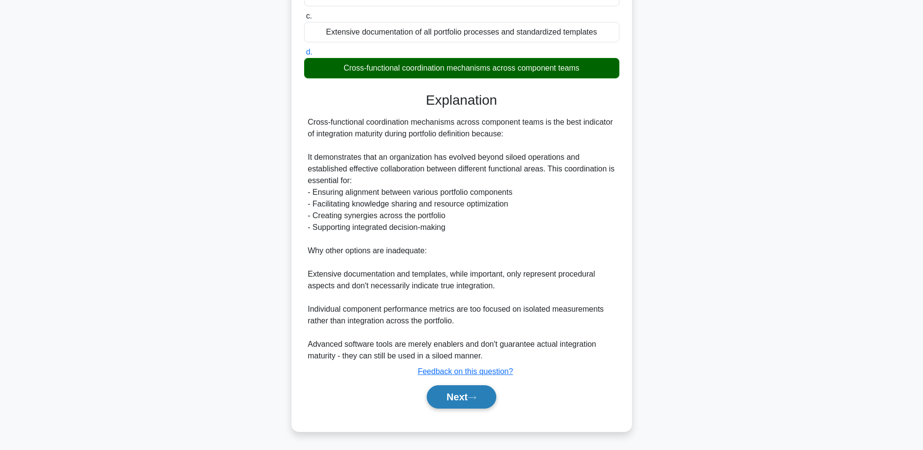
click at [468, 403] on button "Next" at bounding box center [462, 396] width 70 height 23
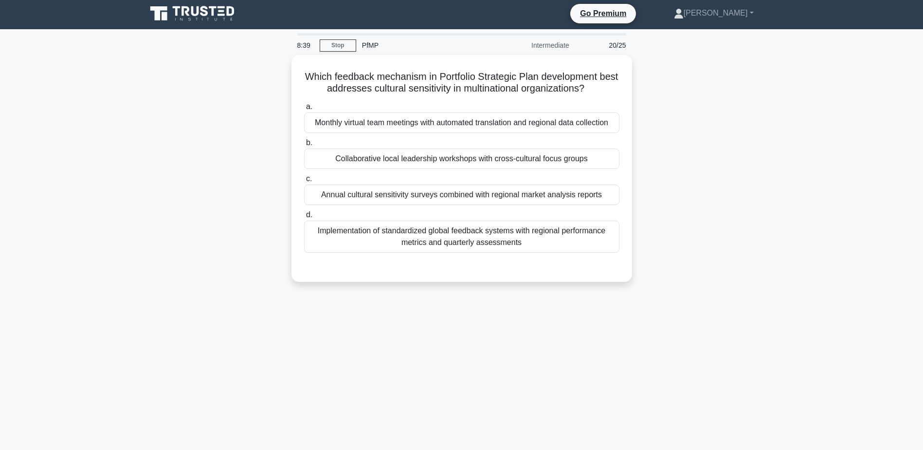
scroll to position [0, 0]
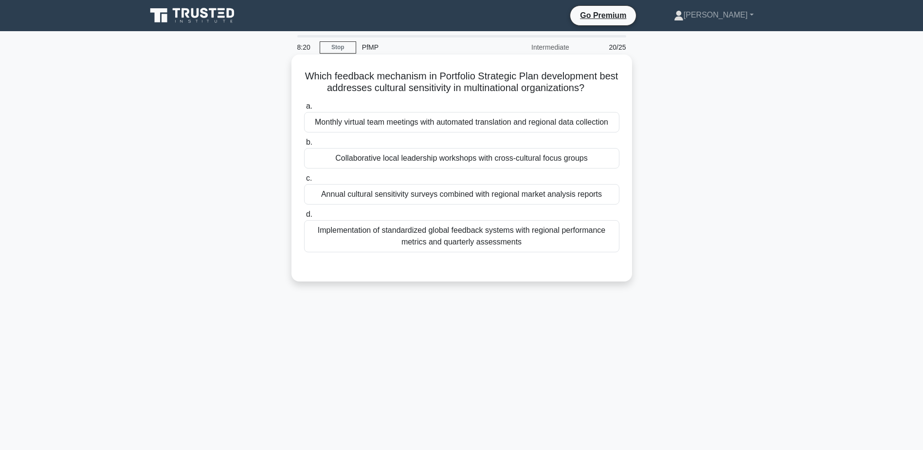
click at [503, 159] on div "Collaborative local leadership workshops with cross-cultural focus groups" at bounding box center [461, 158] width 315 height 20
click at [304, 146] on input "b. Collaborative local leadership workshops with cross-cultural focus groups" at bounding box center [304, 142] width 0 height 6
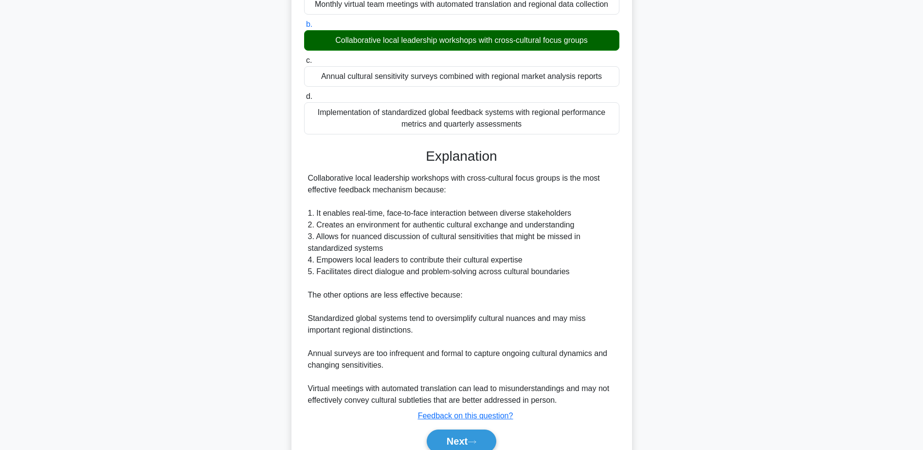
scroll to position [163, 0]
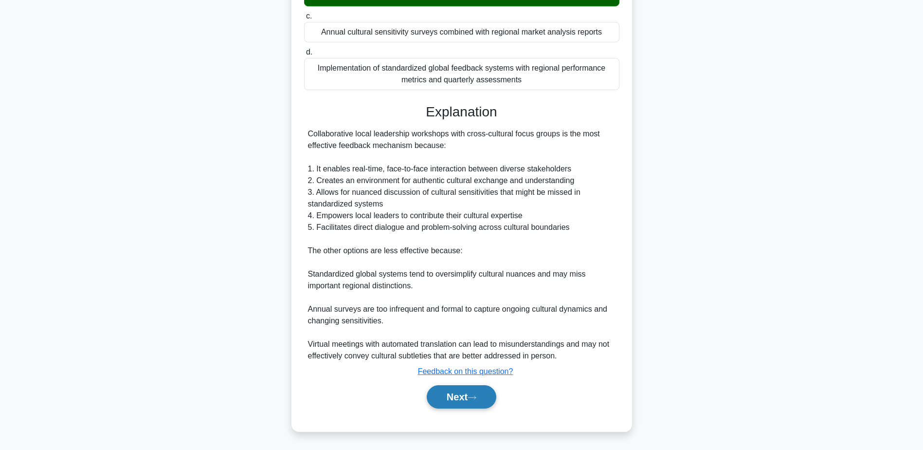
click at [459, 395] on button "Next" at bounding box center [462, 396] width 70 height 23
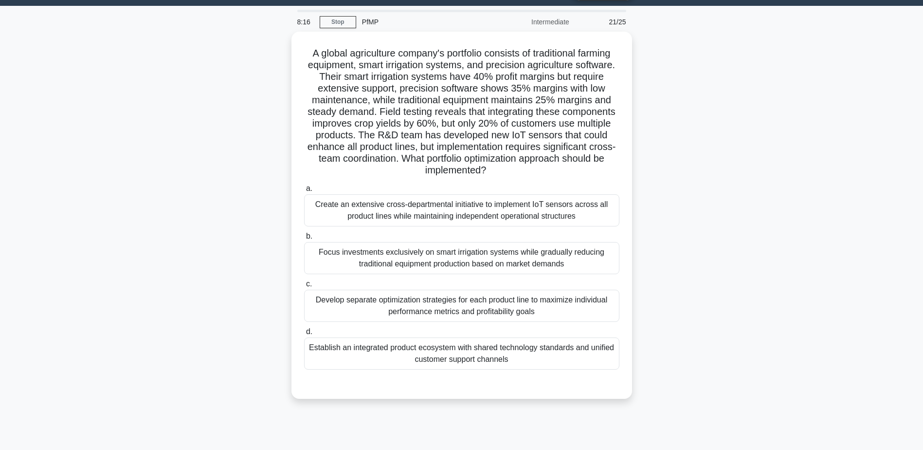
scroll to position [0, 0]
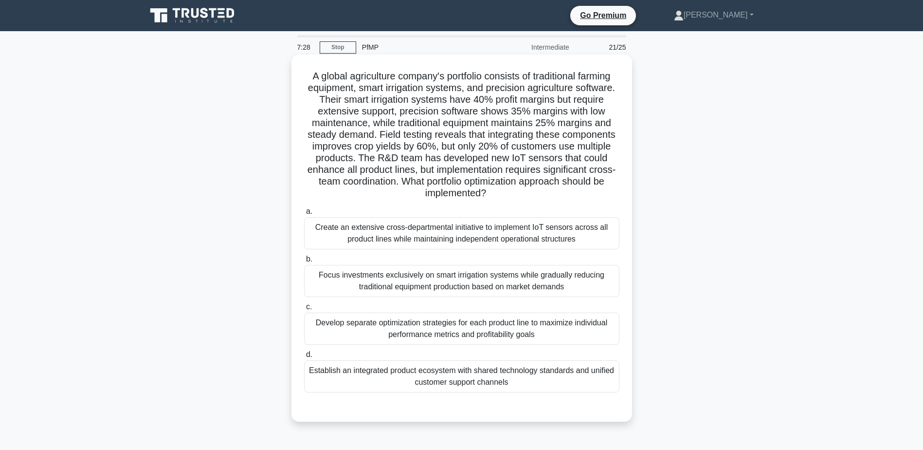
click at [554, 382] on div "Establish an integrated product ecosystem with shared technology standards and …" at bounding box center [461, 376] width 315 height 32
click at [304, 358] on input "d. Establish an integrated product ecosystem with shared technology standards a…" at bounding box center [304, 354] width 0 height 6
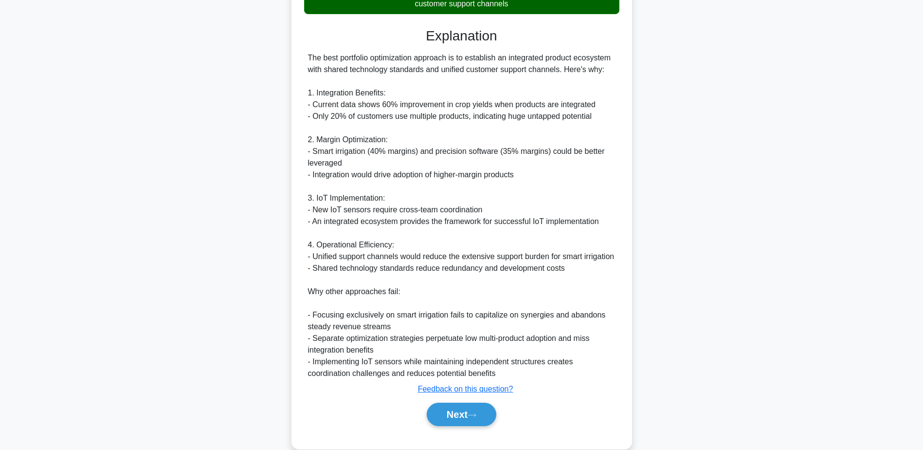
scroll to position [389, 0]
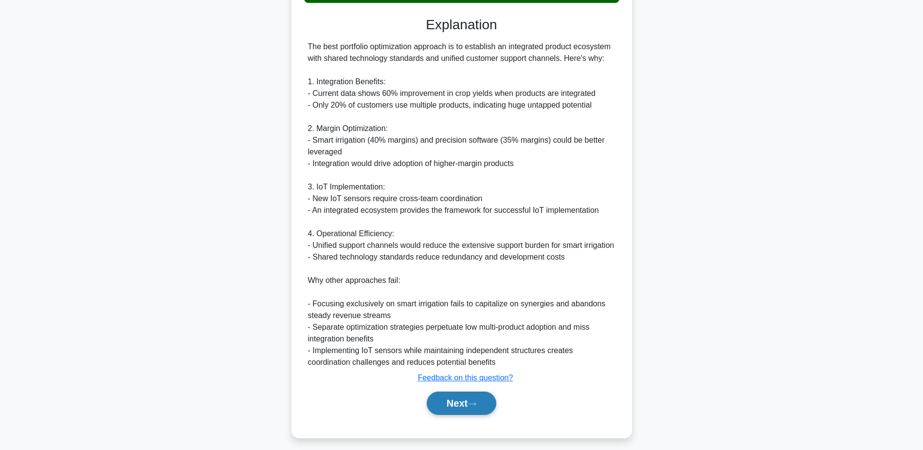
click at [481, 415] on button "Next" at bounding box center [462, 402] width 70 height 23
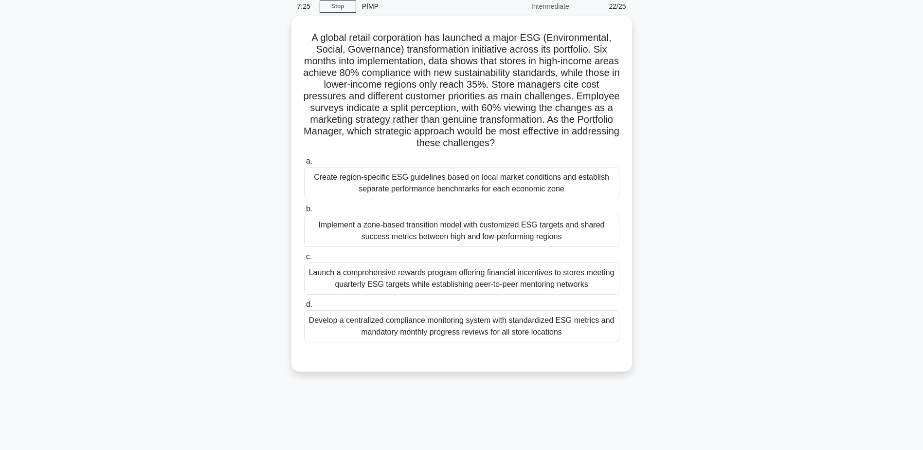
scroll to position [0, 0]
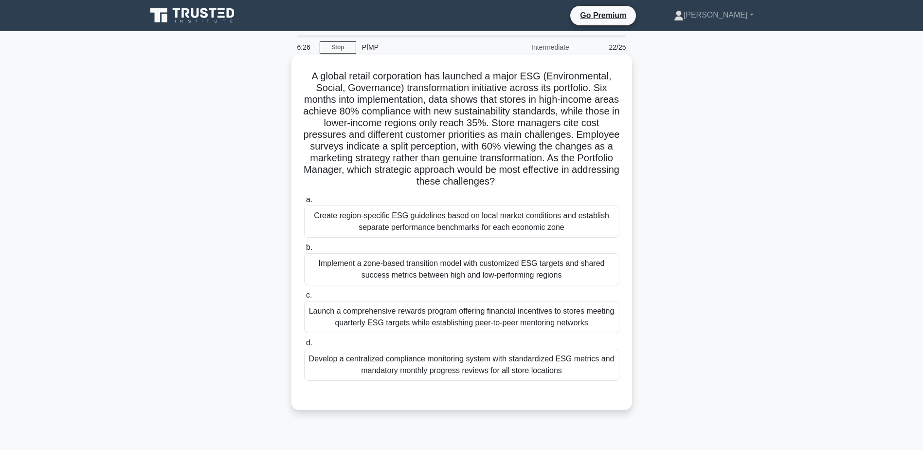
click at [584, 278] on div "Implement a zone-based transition model with customized ESG targets and shared …" at bounding box center [461, 269] width 315 height 32
click at [304, 251] on input "b. Implement a zone-based transition model with customized ESG targets and shar…" at bounding box center [304, 247] width 0 height 6
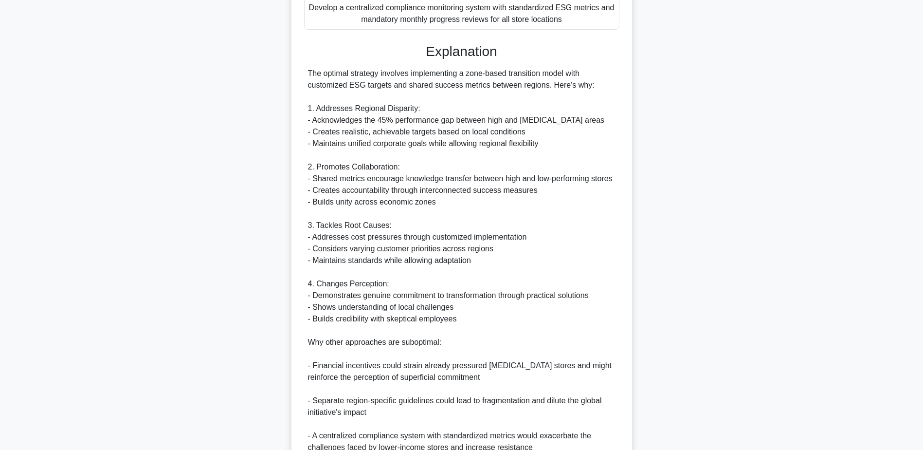
scroll to position [443, 0]
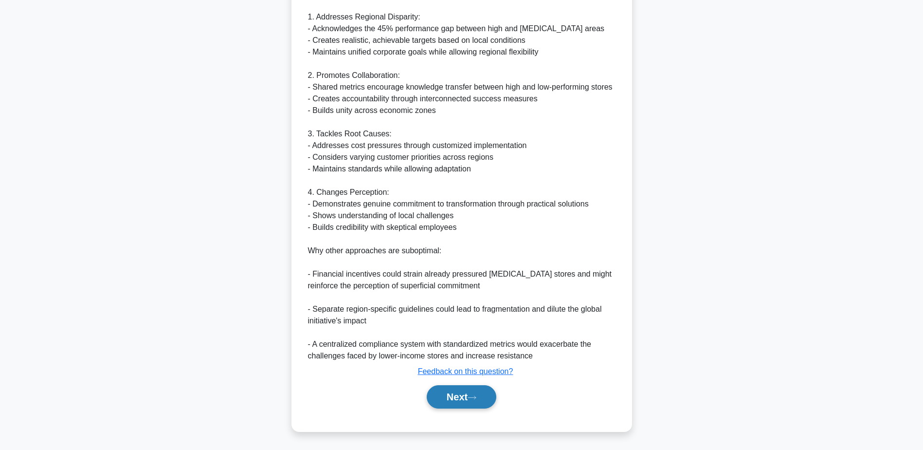
click at [460, 392] on button "Next" at bounding box center [462, 396] width 70 height 23
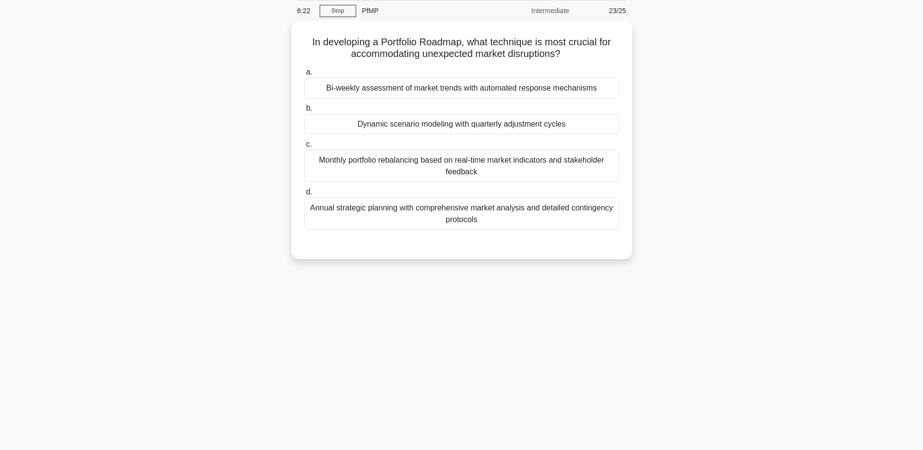
scroll to position [0, 0]
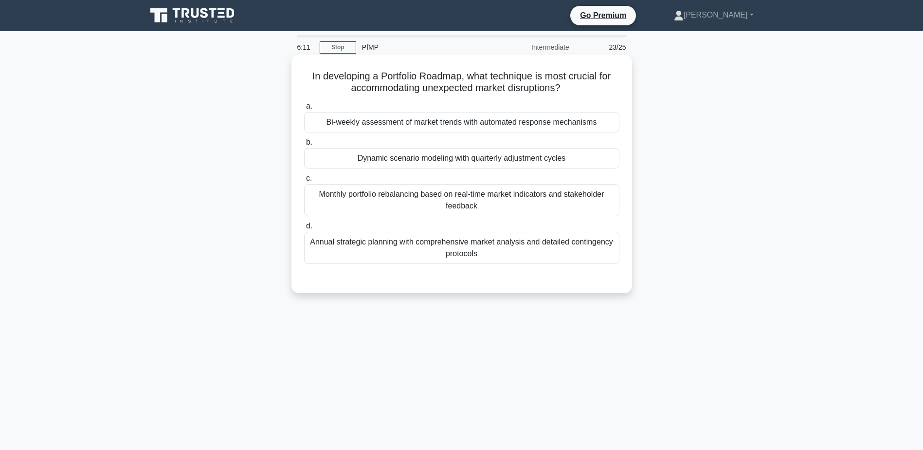
click at [592, 163] on div "Dynamic scenario modeling with quarterly adjustment cycles" at bounding box center [461, 158] width 315 height 20
click at [304, 146] on input "b. Dynamic scenario modeling with quarterly adjustment cycles" at bounding box center [304, 142] width 0 height 6
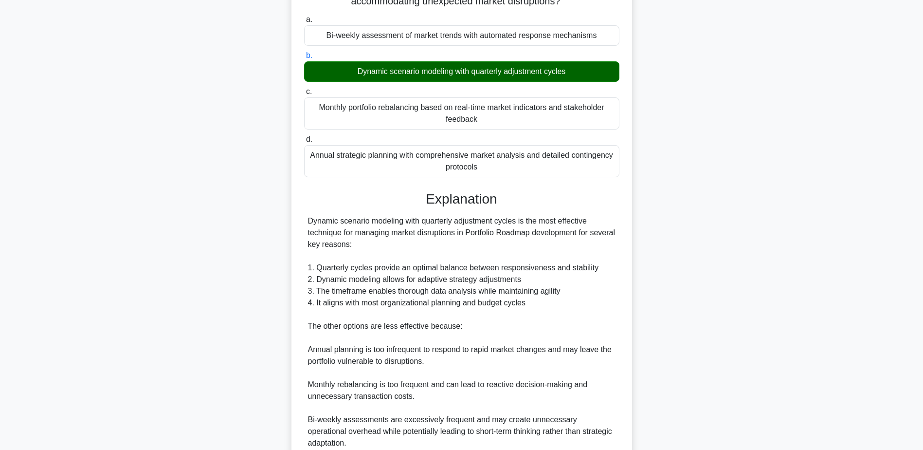
scroll to position [174, 0]
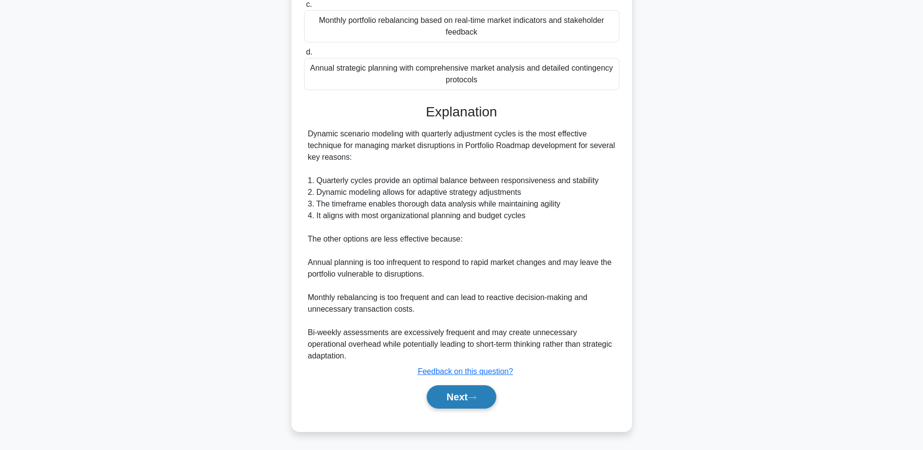
click at [456, 399] on button "Next" at bounding box center [462, 396] width 70 height 23
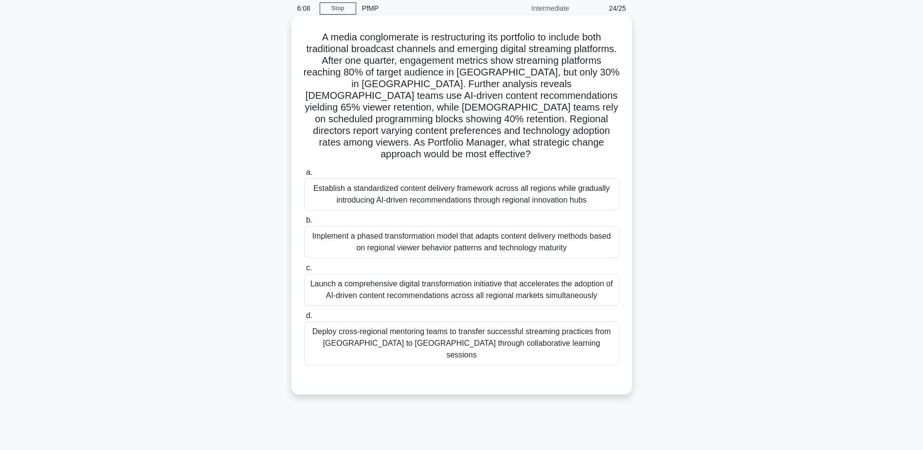
scroll to position [0, 0]
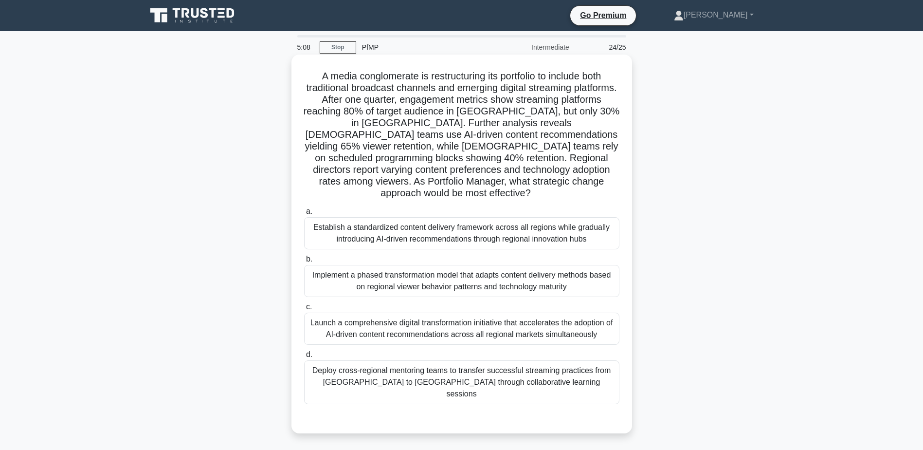
click at [555, 226] on div "Establish a standardized content delivery framework across all regions while gr…" at bounding box center [461, 233] width 315 height 32
click at [304, 215] on input "a. Establish a standardized content delivery framework across all regions while…" at bounding box center [304, 211] width 0 height 6
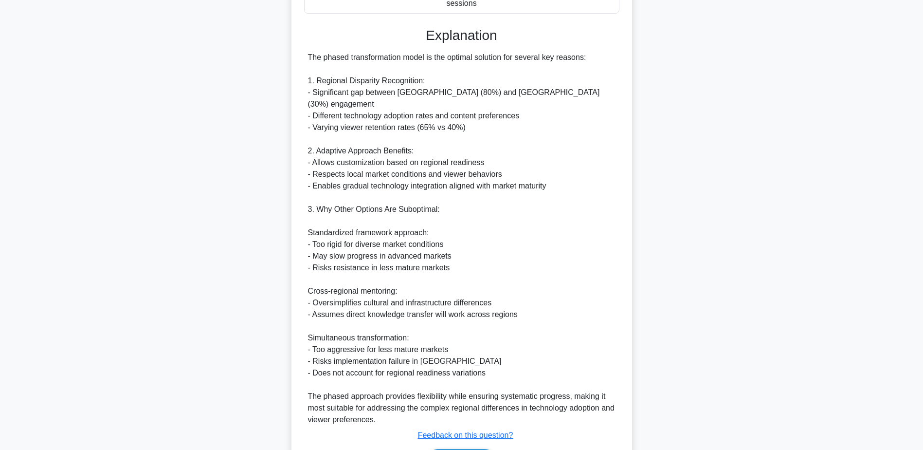
scroll to position [421, 0]
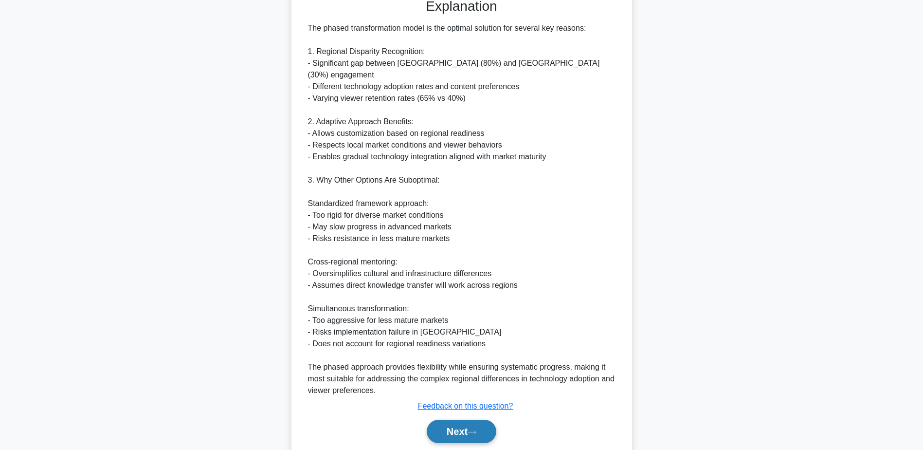
click at [484, 420] on button "Next" at bounding box center [462, 431] width 70 height 23
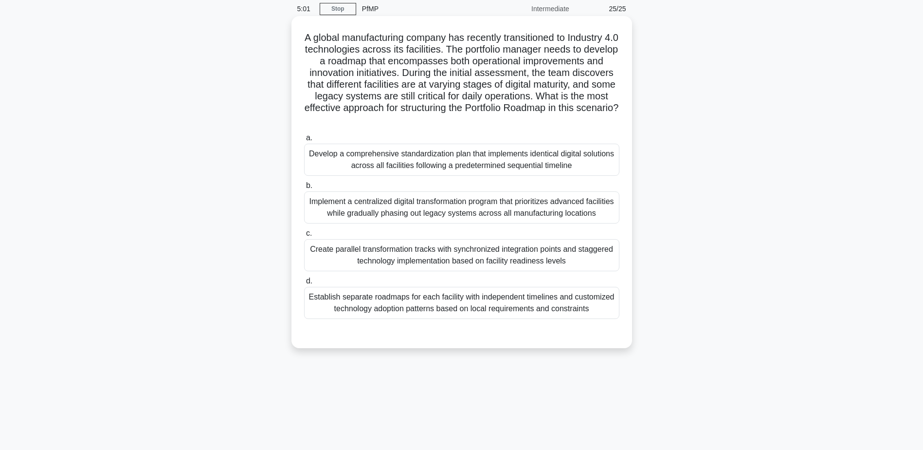
scroll to position [0, 0]
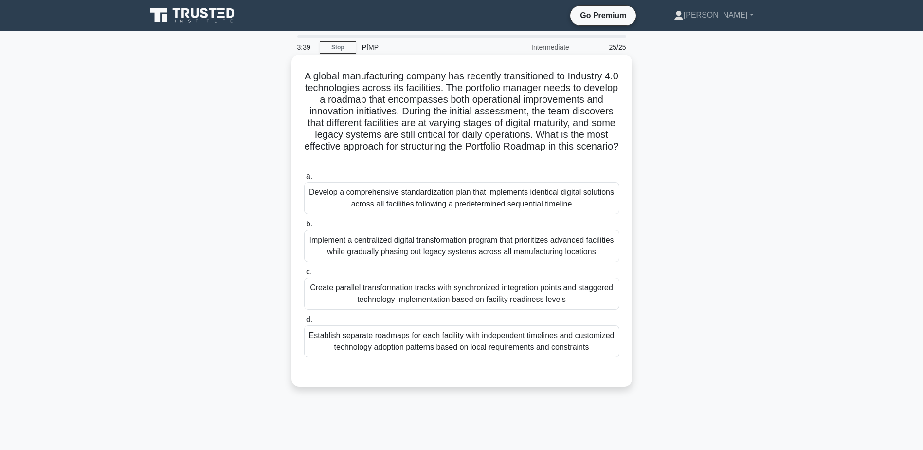
click at [415, 242] on div "Implement a centralized digital transformation program that prioritizes advance…" at bounding box center [461, 246] width 315 height 32
drag, startPoint x: 415, startPoint y: 242, endPoint x: 409, endPoint y: 246, distance: 6.8
click at [409, 246] on div "Implement a centralized digital transformation program that prioritizes advance…" at bounding box center [461, 246] width 315 height 32
click at [304, 227] on input "b. Implement a centralized digital transformation program that prioritizes adva…" at bounding box center [304, 224] width 0 height 6
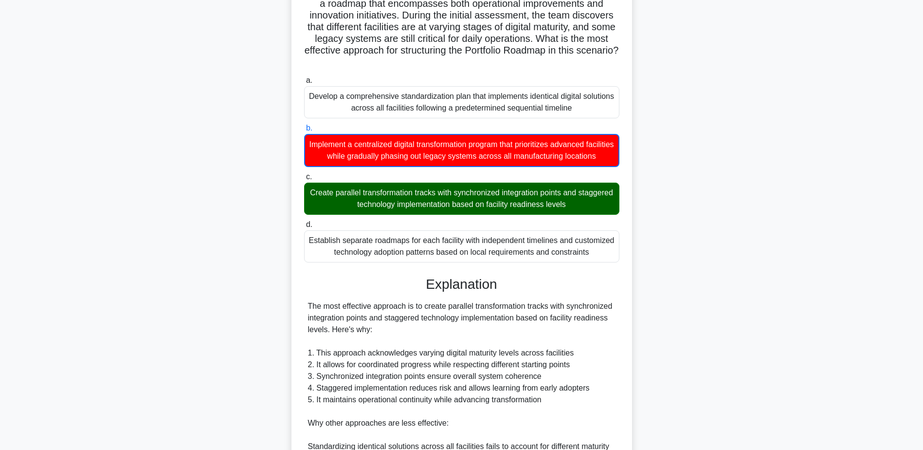
scroll to position [280, 0]
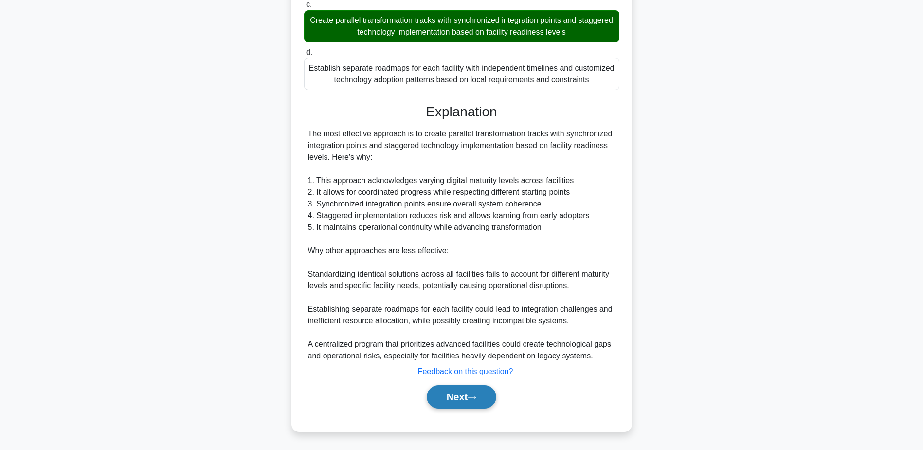
click at [477, 397] on icon at bounding box center [472, 397] width 9 height 5
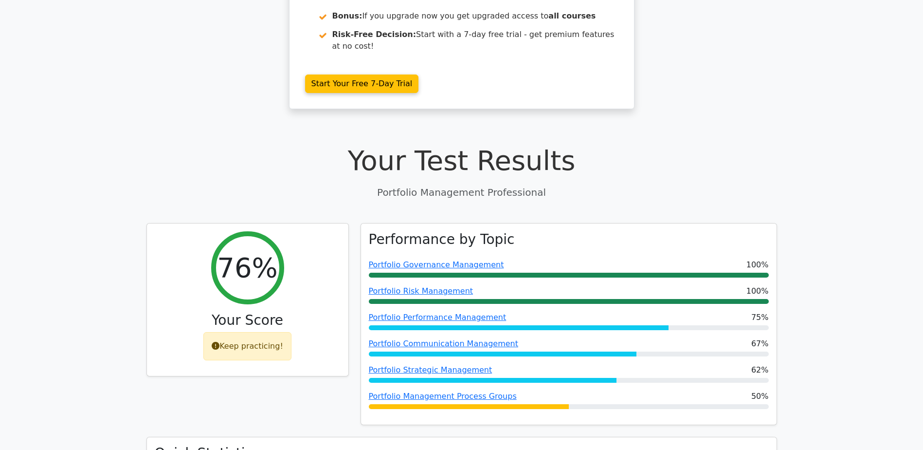
scroll to position [195, 0]
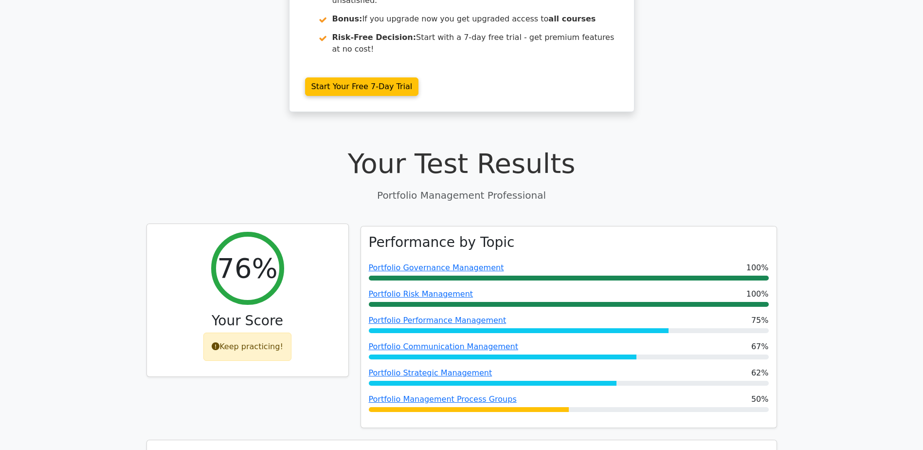
click at [218, 342] on icon at bounding box center [216, 346] width 8 height 8
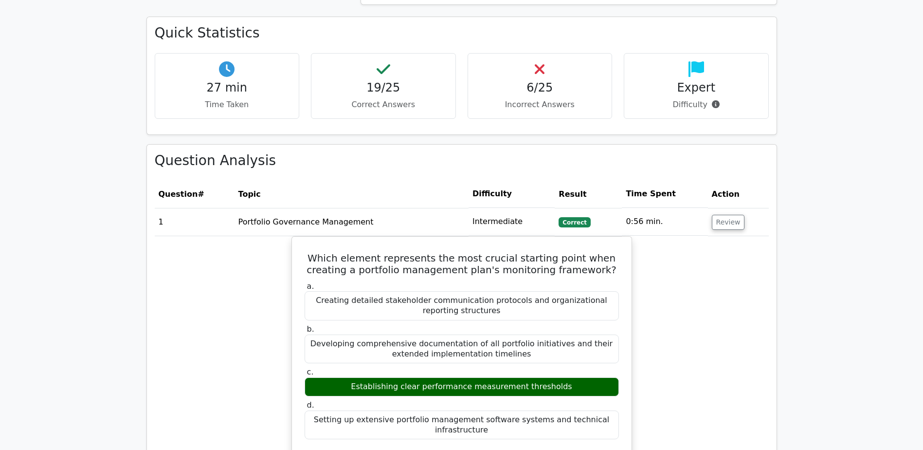
scroll to position [487, 0]
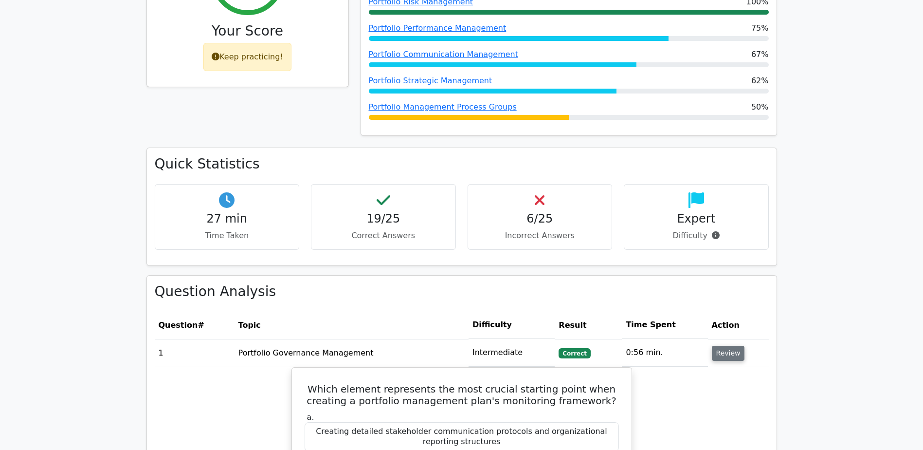
click at [725, 346] on button "Review" at bounding box center [728, 353] width 33 height 15
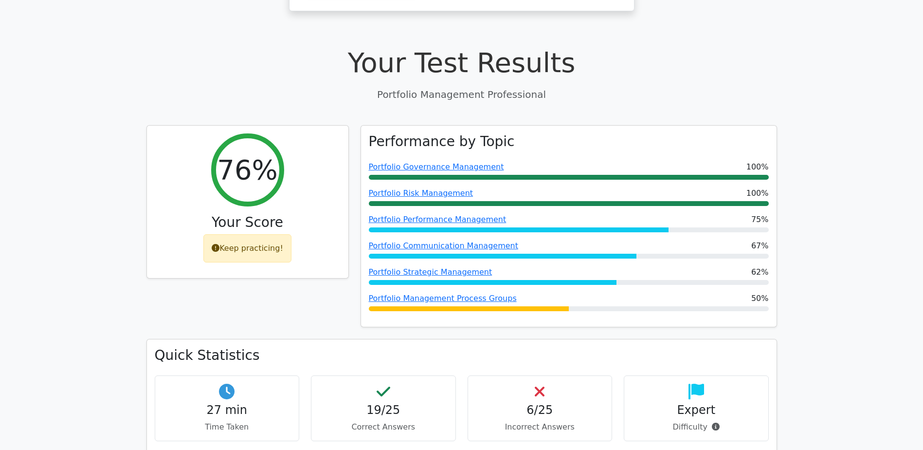
scroll to position [243, 0]
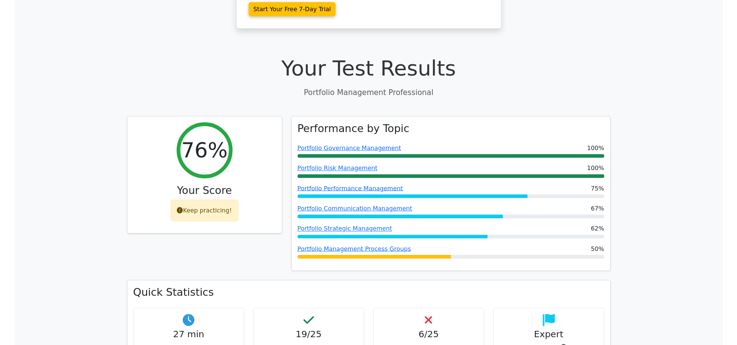
scroll to position [292, 0]
